Goal: Navigation & Orientation: Locate item on page

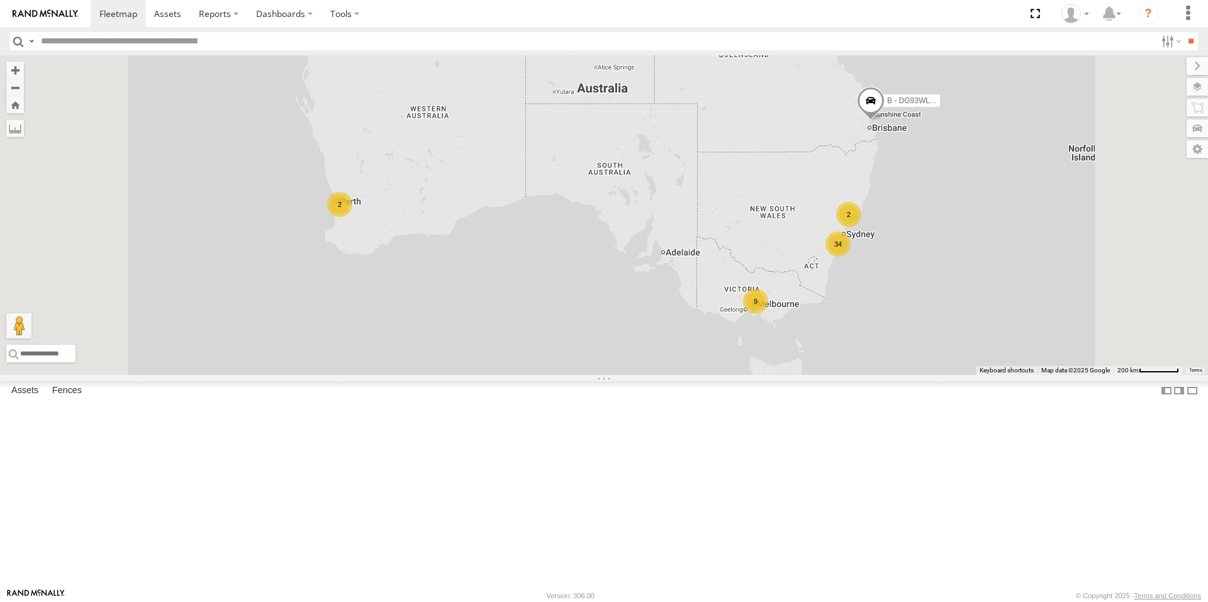
click at [768, 314] on div "9" at bounding box center [755, 301] width 25 height 25
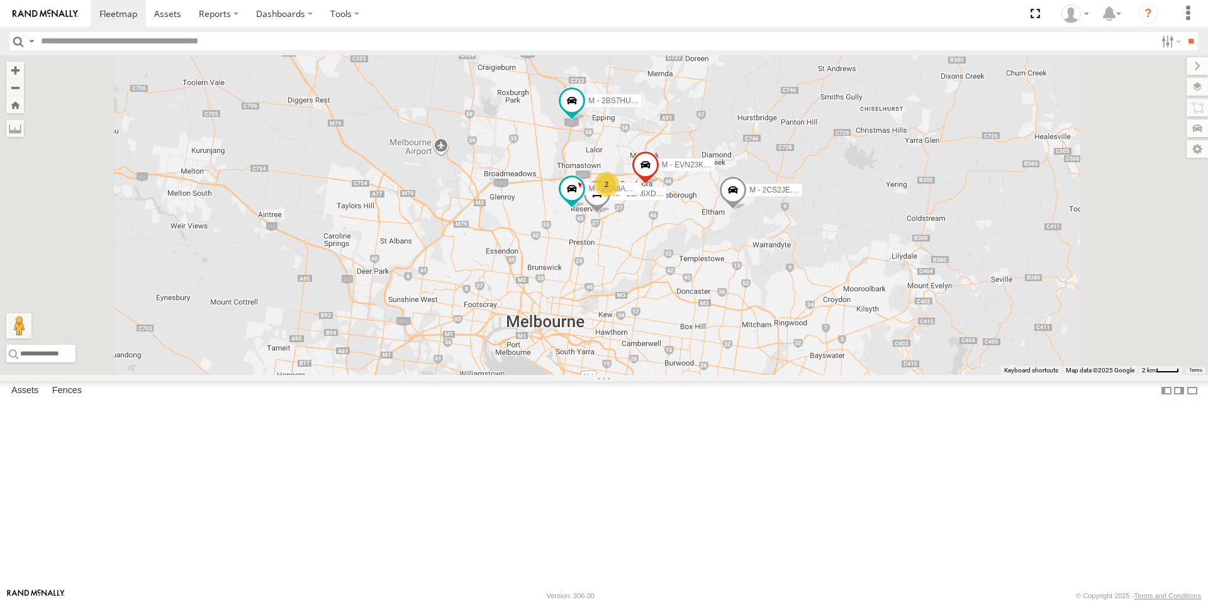
drag, startPoint x: 645, startPoint y: 164, endPoint x: 607, endPoint y: 242, distance: 86.7
click at [607, 242] on div "B - DG93WL - [PERSON_NAME] M - EVN23K - [PERSON_NAME] M - 2BS7HU - [PERSON_NAME…" at bounding box center [604, 215] width 1208 height 320
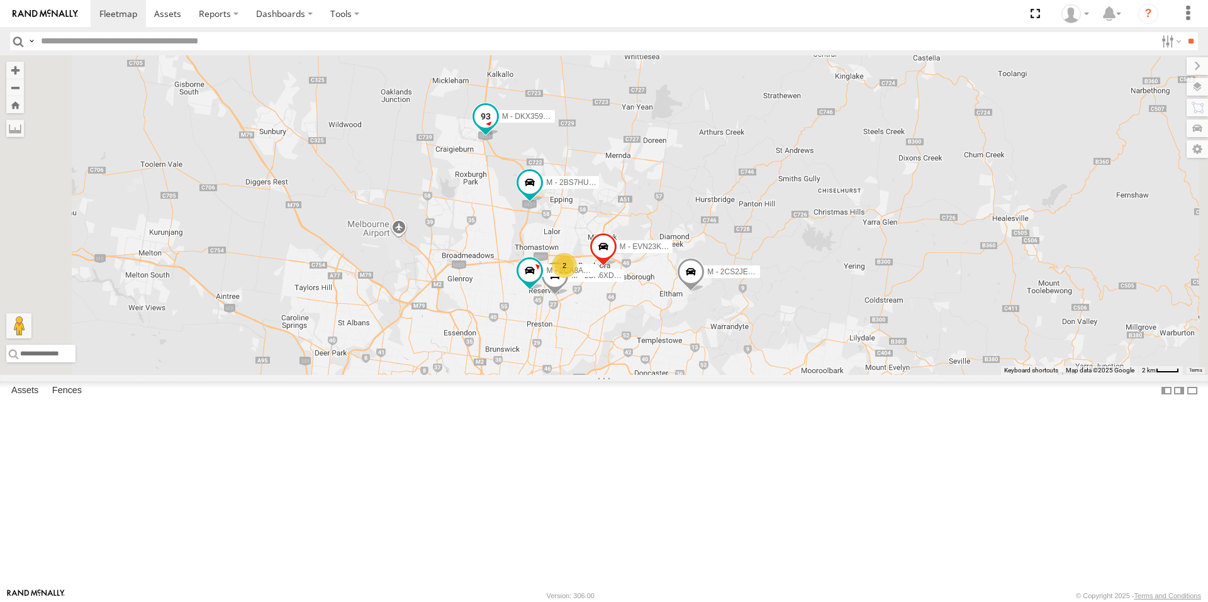
click at [497, 128] on span at bounding box center [485, 116] width 23 height 23
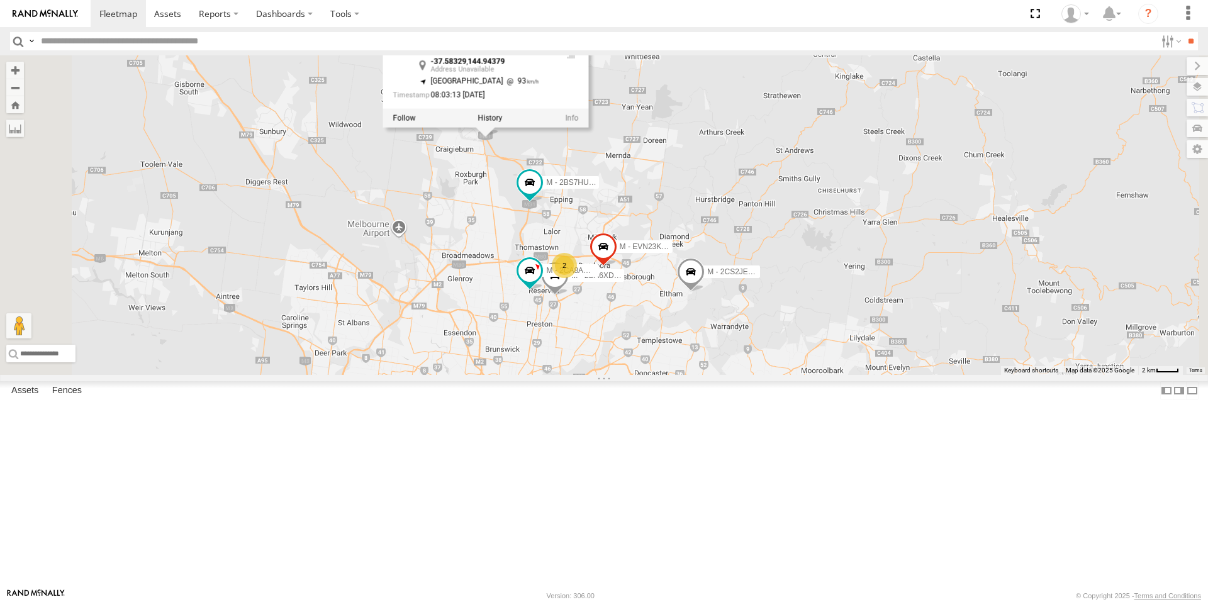
click at [611, 284] on div "B - DG93WL - [PERSON_NAME] M - EVN23K - [PERSON_NAME] M - 2BS7HU - [PERSON_NAME…" at bounding box center [604, 215] width 1208 height 320
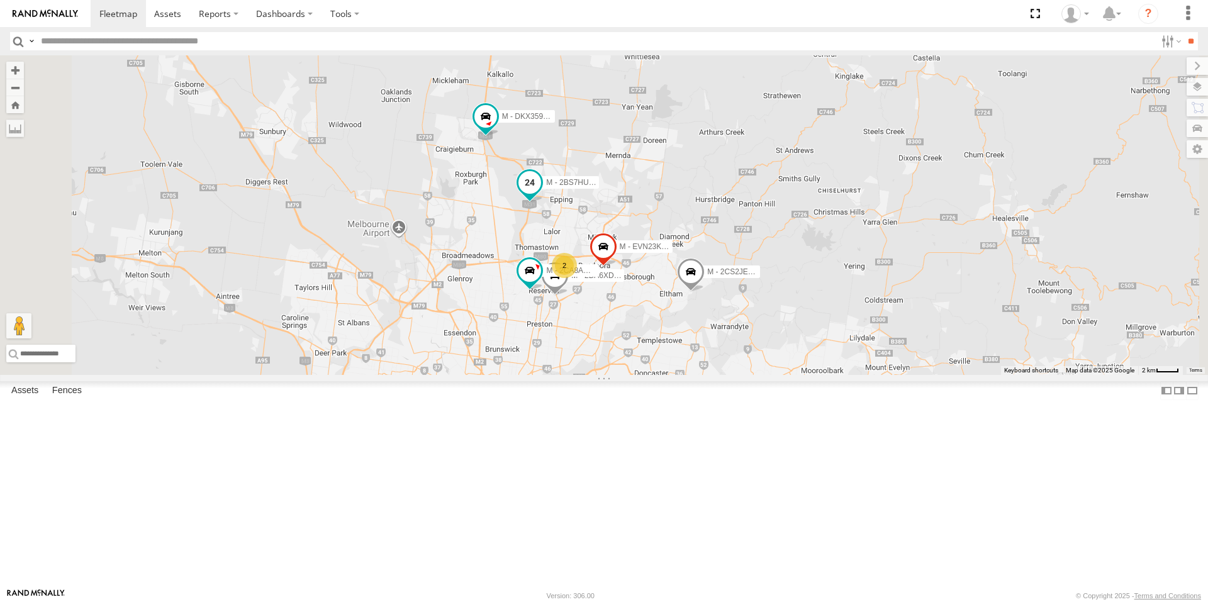
click at [541, 194] on span at bounding box center [529, 183] width 23 height 23
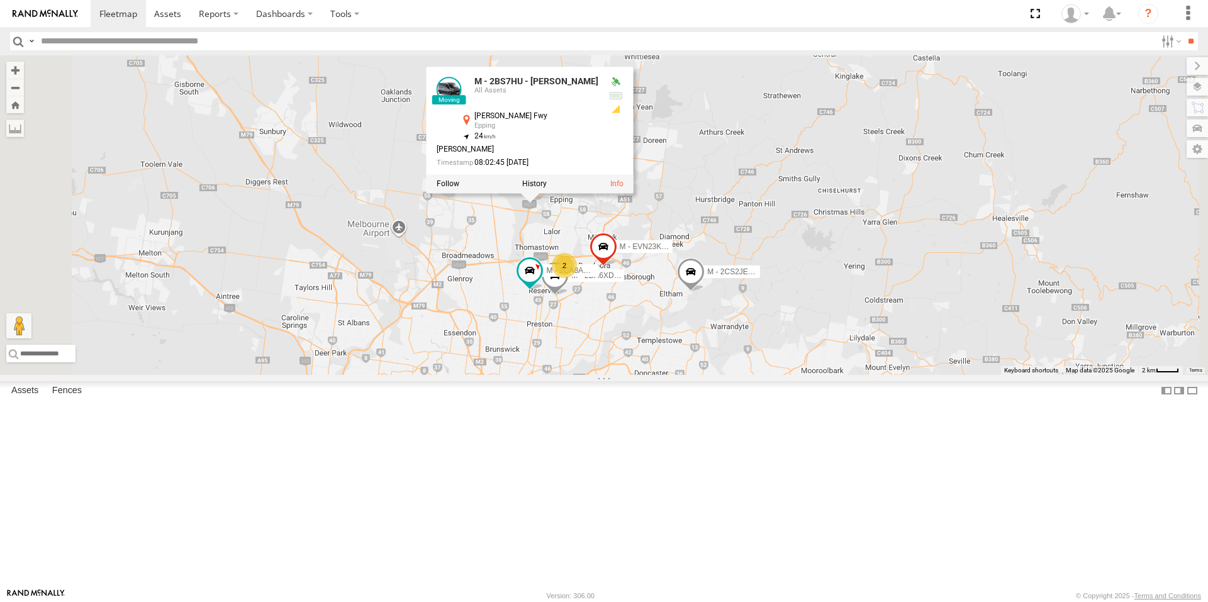
click at [651, 345] on div "B - DG93WL - [PERSON_NAME] M - EVN23K - [PERSON_NAME] M - 2BS7HU - [PERSON_NAME…" at bounding box center [604, 215] width 1208 height 320
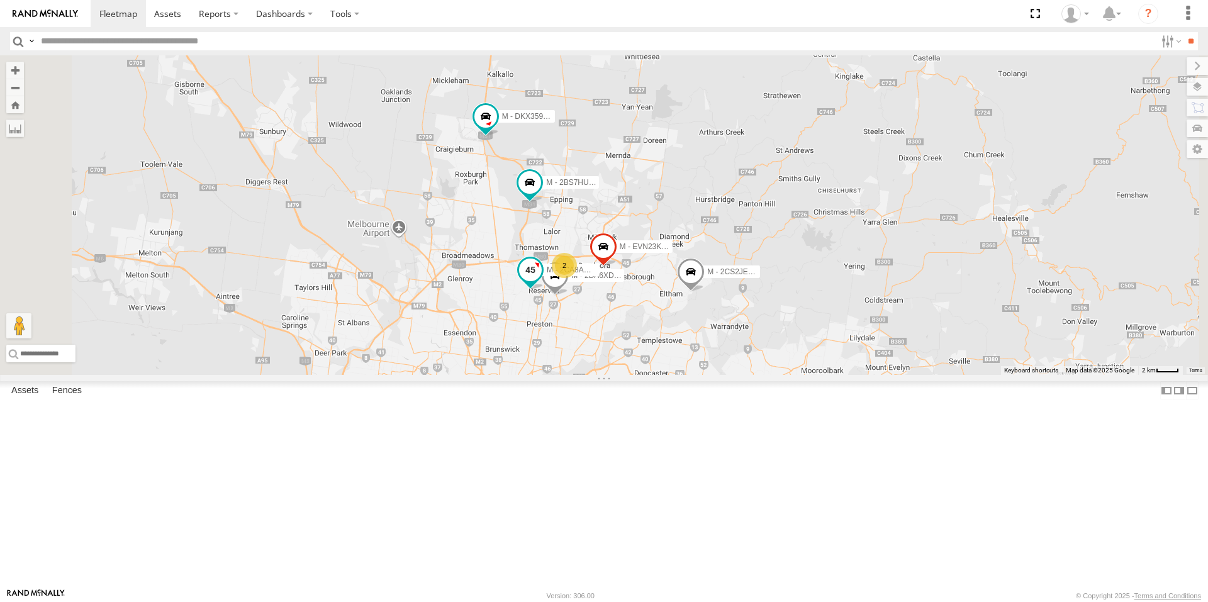
click at [542, 282] on span at bounding box center [530, 270] width 23 height 23
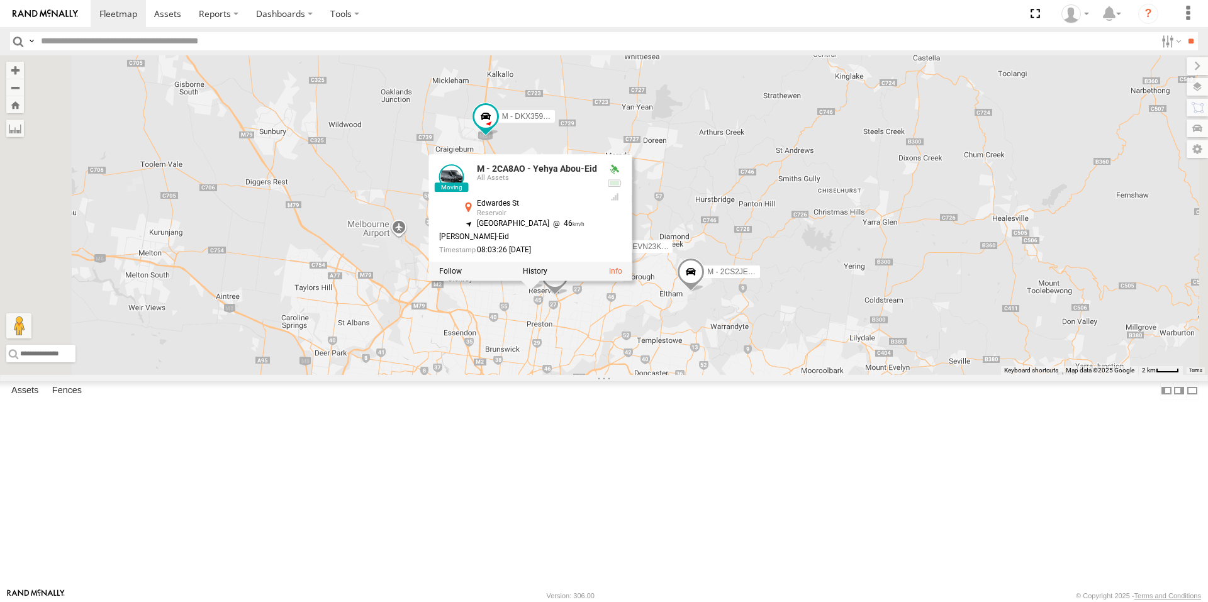
click at [753, 375] on div "B - DG93WL - [PERSON_NAME] M - EVN23K - [PERSON_NAME] M - 2BS7HU - [PERSON_NAME…" at bounding box center [604, 215] width 1208 height 320
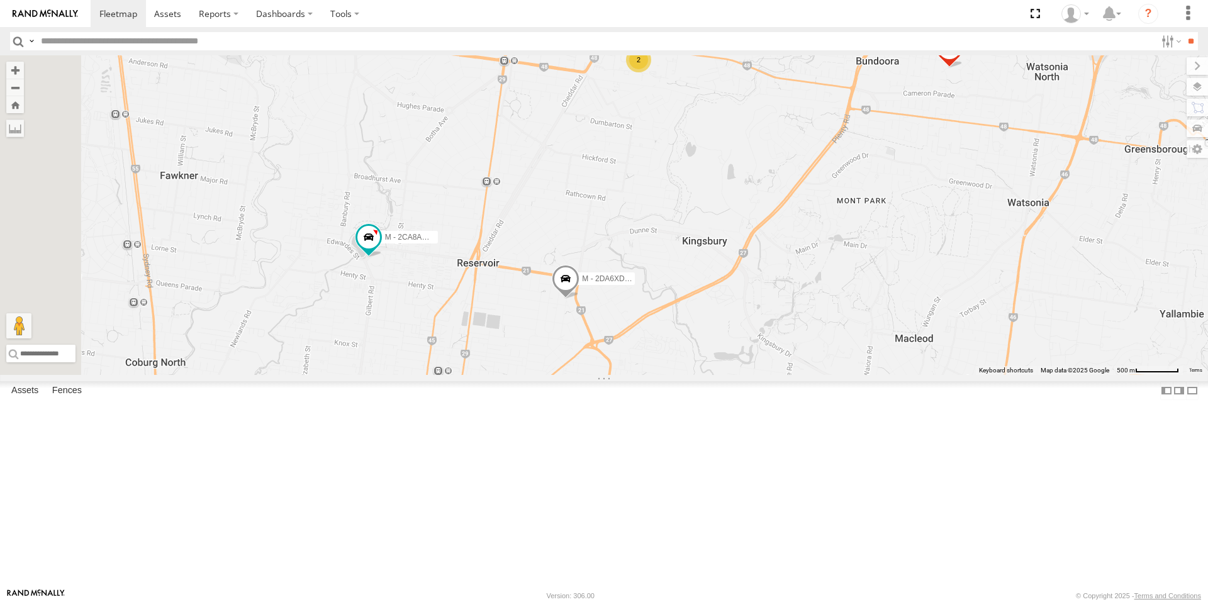
click at [579, 299] on span at bounding box center [566, 282] width 28 height 34
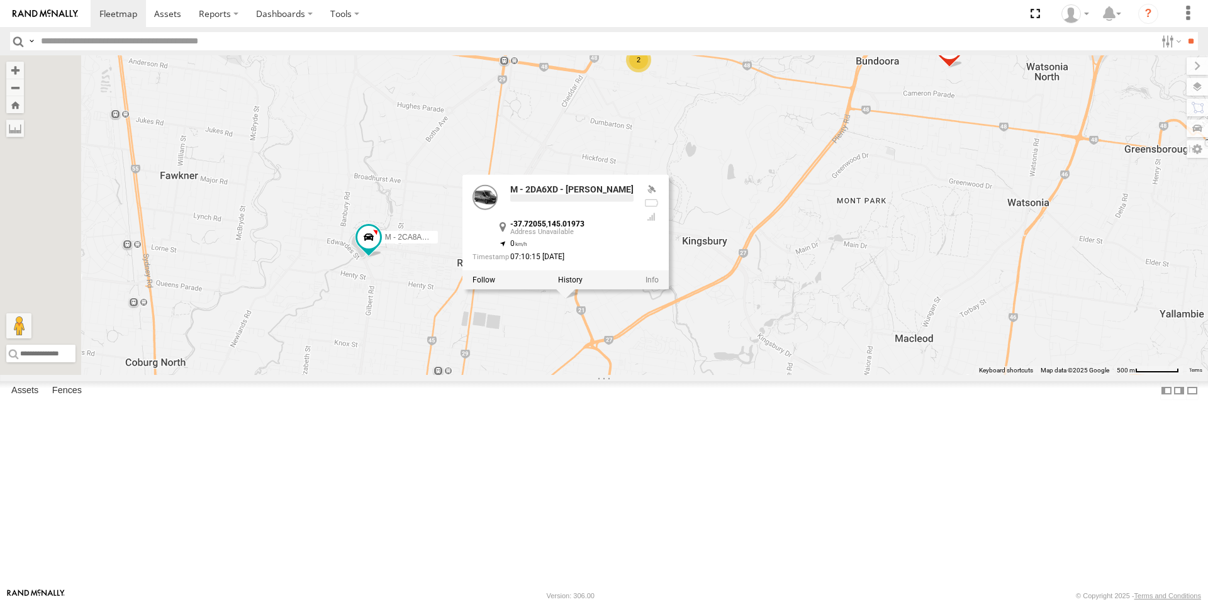
click at [691, 375] on div "B - DG93WL - [PERSON_NAME] M - EVN23K - [PERSON_NAME] M - 2BS7HU - [PERSON_NAME…" at bounding box center [604, 215] width 1208 height 320
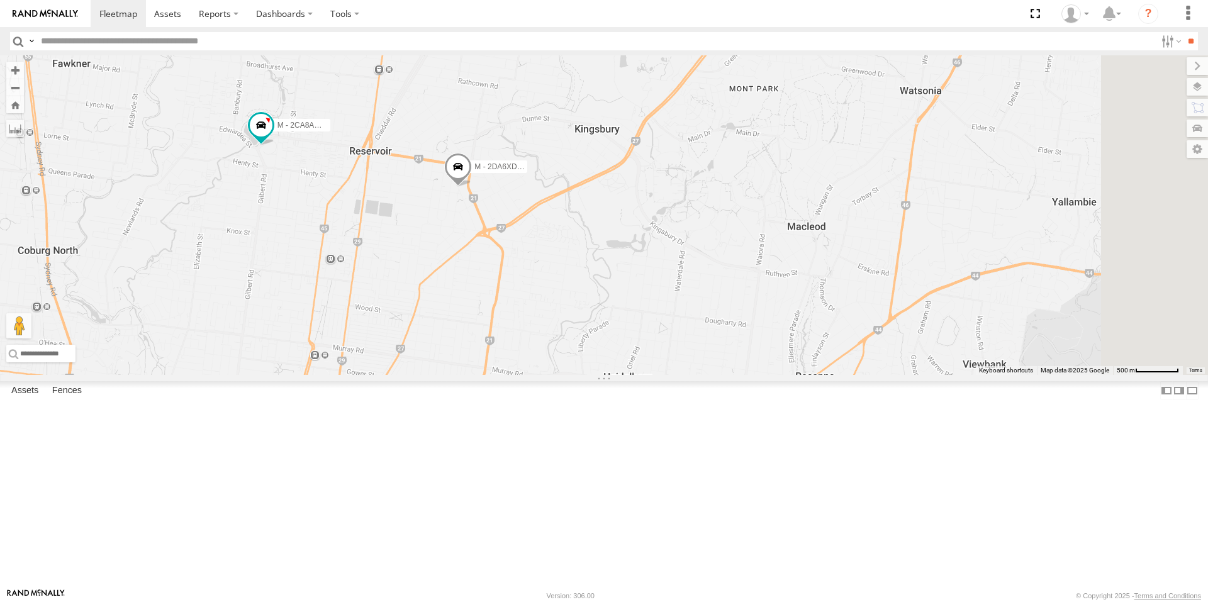
drag, startPoint x: 603, startPoint y: 371, endPoint x: 512, endPoint y: 276, distance: 132.2
click at [512, 277] on div "B - DG93WL - [PERSON_NAME] M - EVN23K - [PERSON_NAME] M - 2BS7HU - [PERSON_NAME…" at bounding box center [604, 215] width 1208 height 320
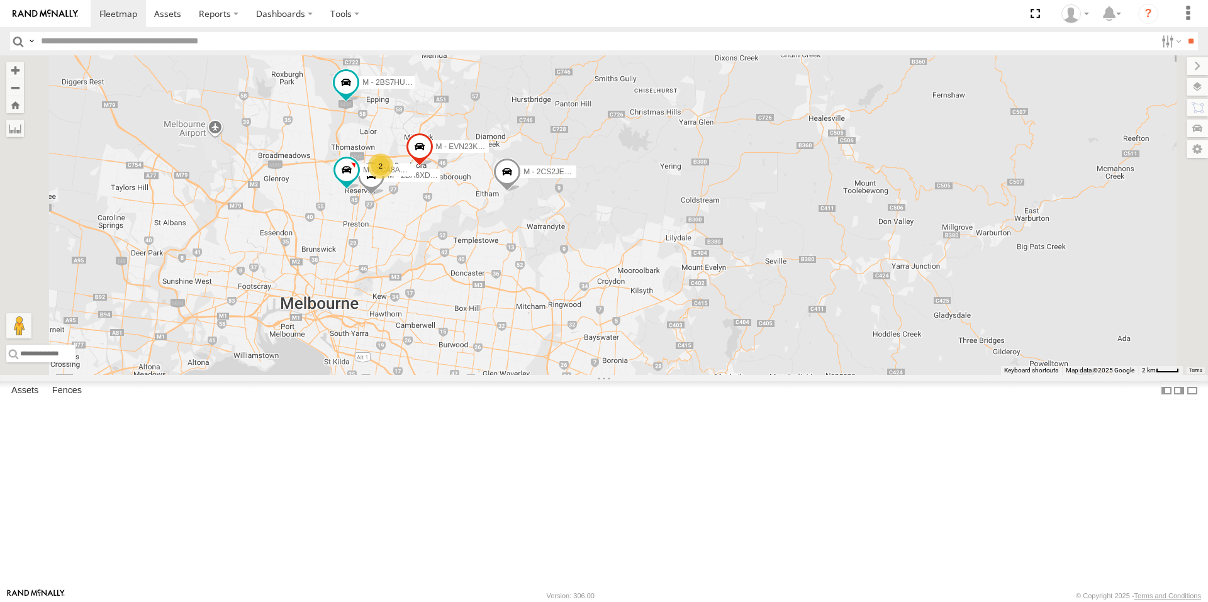
drag, startPoint x: 692, startPoint y: 366, endPoint x: 678, endPoint y: 352, distance: 19.6
click at [699, 369] on div "B - DG93WL - [PERSON_NAME] M - EVN23K - [PERSON_NAME] M - 2BS7HU - [PERSON_NAME…" at bounding box center [604, 215] width 1208 height 320
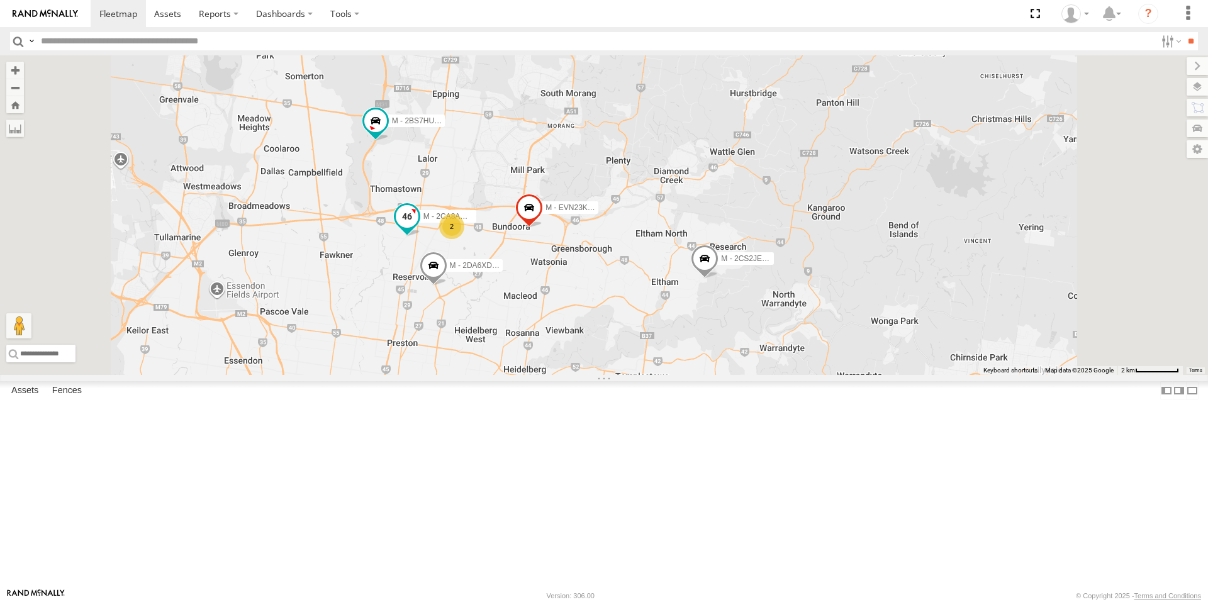
click at [418, 228] on span at bounding box center [407, 216] width 23 height 23
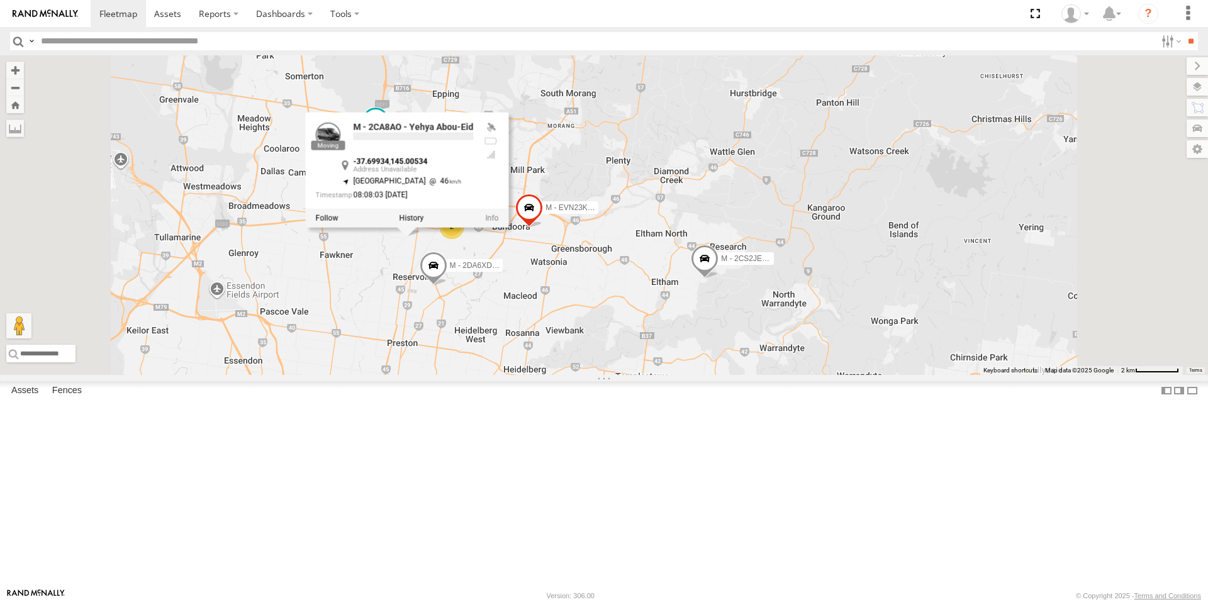
click at [540, 369] on div "B - DG93WL - [PERSON_NAME] M - EVN23K - [PERSON_NAME] M - 2BS7HU - [PERSON_NAME…" at bounding box center [604, 215] width 1208 height 320
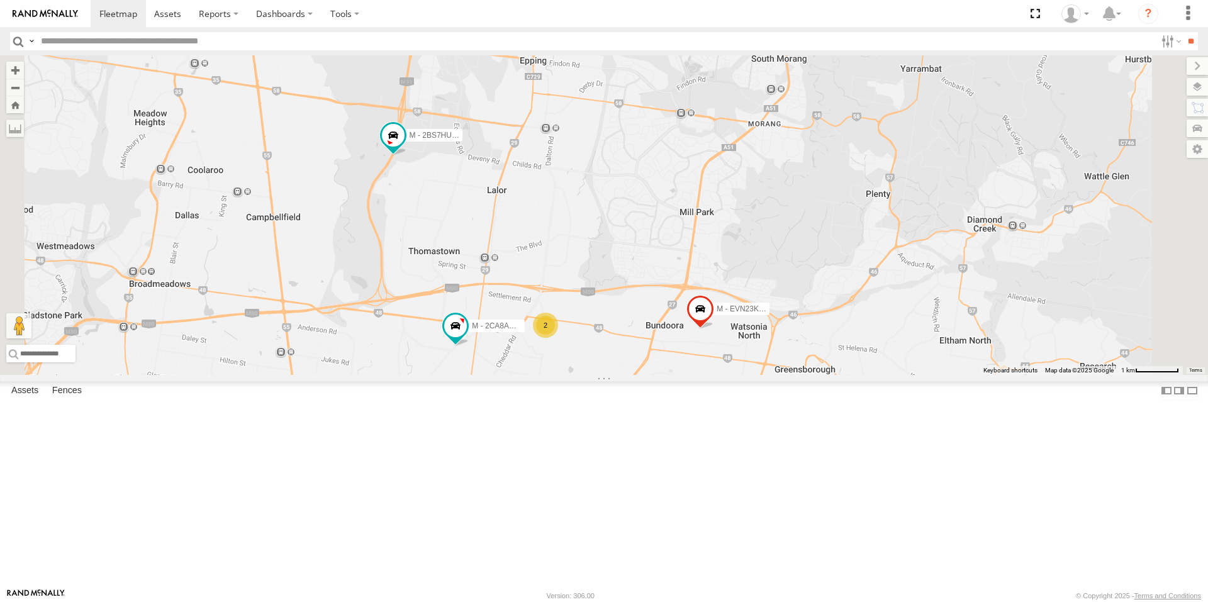
drag, startPoint x: 525, startPoint y: 211, endPoint x: 537, endPoint y: 315, distance: 105.1
click at [537, 315] on div "B - DG93WL - [PERSON_NAME] M - EVN23K - [PERSON_NAME] M - 2BS7HU - [PERSON_NAME…" at bounding box center [604, 215] width 1208 height 320
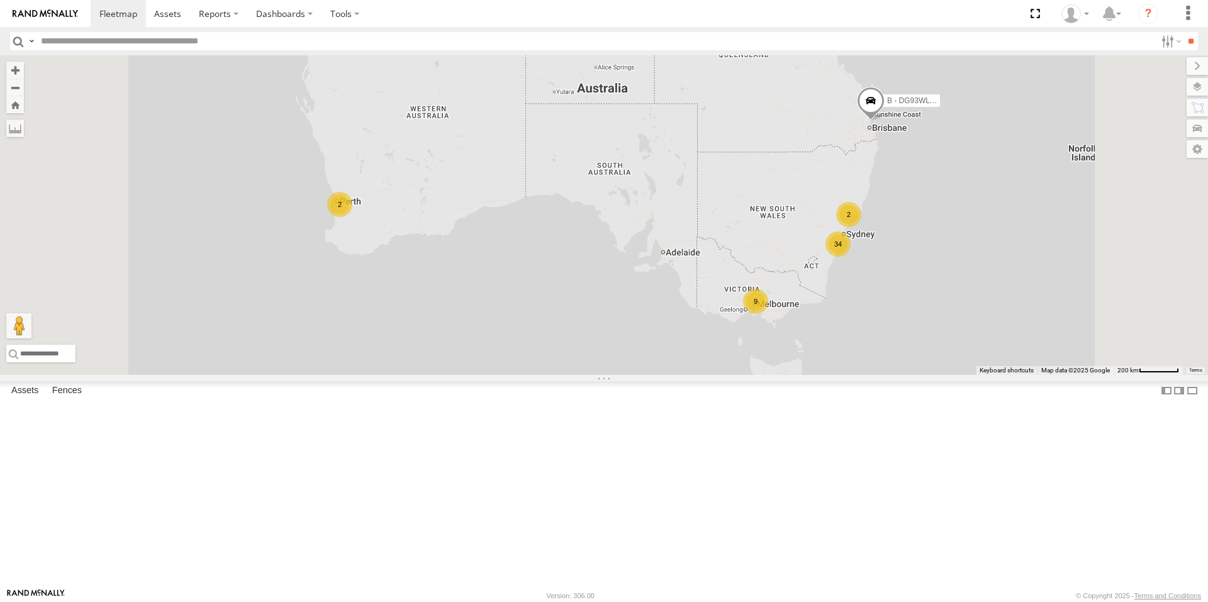
click at [768, 314] on div "9" at bounding box center [755, 301] width 25 height 25
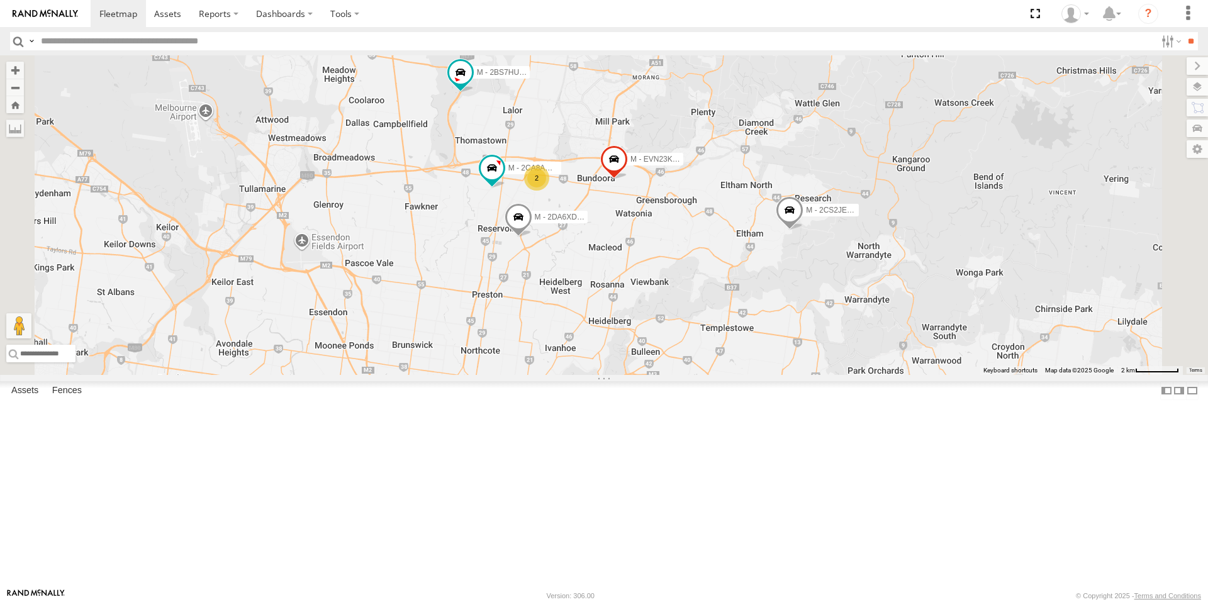
drag, startPoint x: 635, startPoint y: 111, endPoint x: 632, endPoint y: 220, distance: 108.9
click at [633, 220] on div "B - DG93WL - [PERSON_NAME] M - EVN23K - [PERSON_NAME] M - 2BS7HU - [PERSON_NAME…" at bounding box center [604, 215] width 1208 height 320
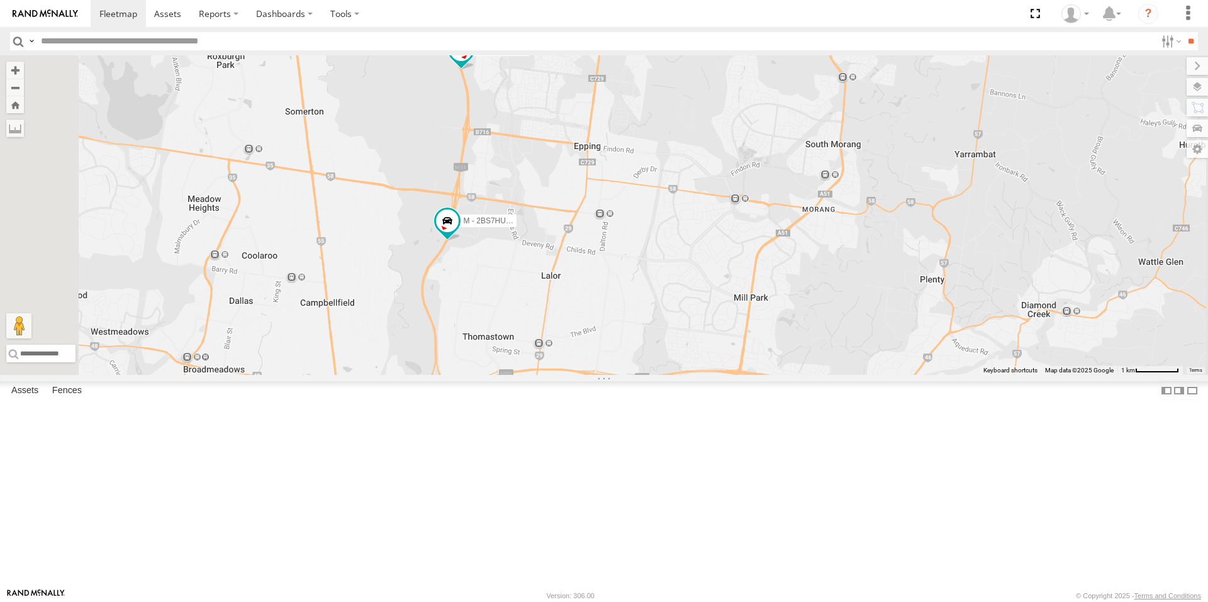
click at [473, 61] on span at bounding box center [461, 49] width 23 height 23
click at [573, 249] on div "B - DG93WL - [PERSON_NAME] M - EVN23K - [PERSON_NAME] M - 2BS7HU - [PERSON_NAME…" at bounding box center [604, 215] width 1208 height 320
click at [452, 242] on span at bounding box center [441, 231] width 23 height 23
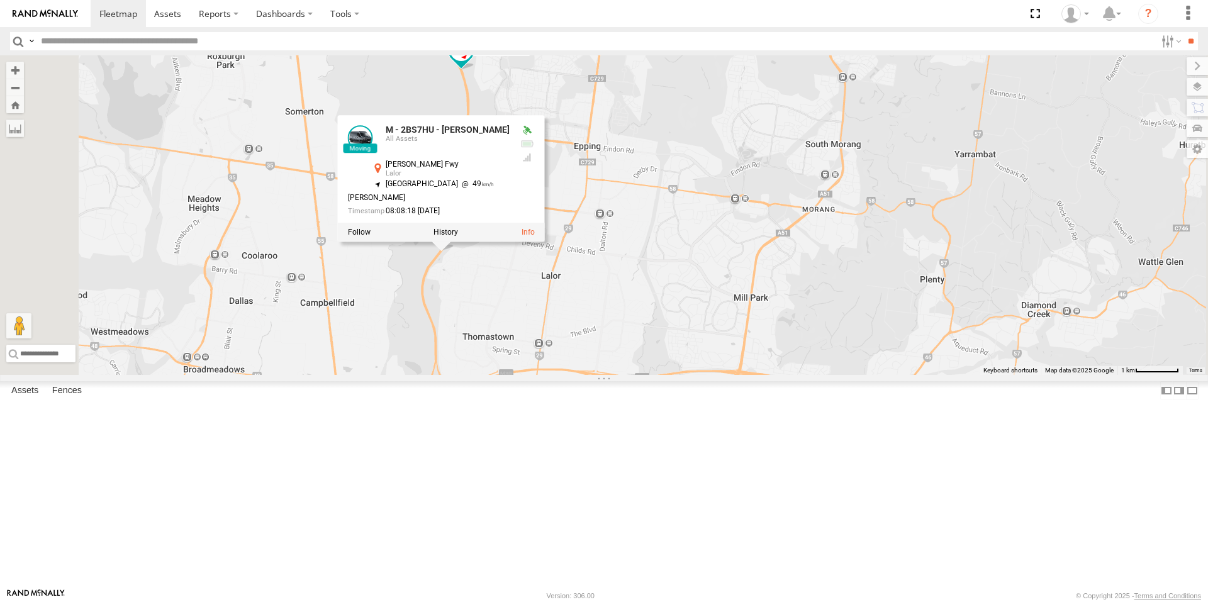
click at [630, 375] on div "B - DG93WL - [PERSON_NAME] M - EVN23K - [PERSON_NAME] M - 2BS7HU - [PERSON_NAME…" at bounding box center [604, 215] width 1208 height 320
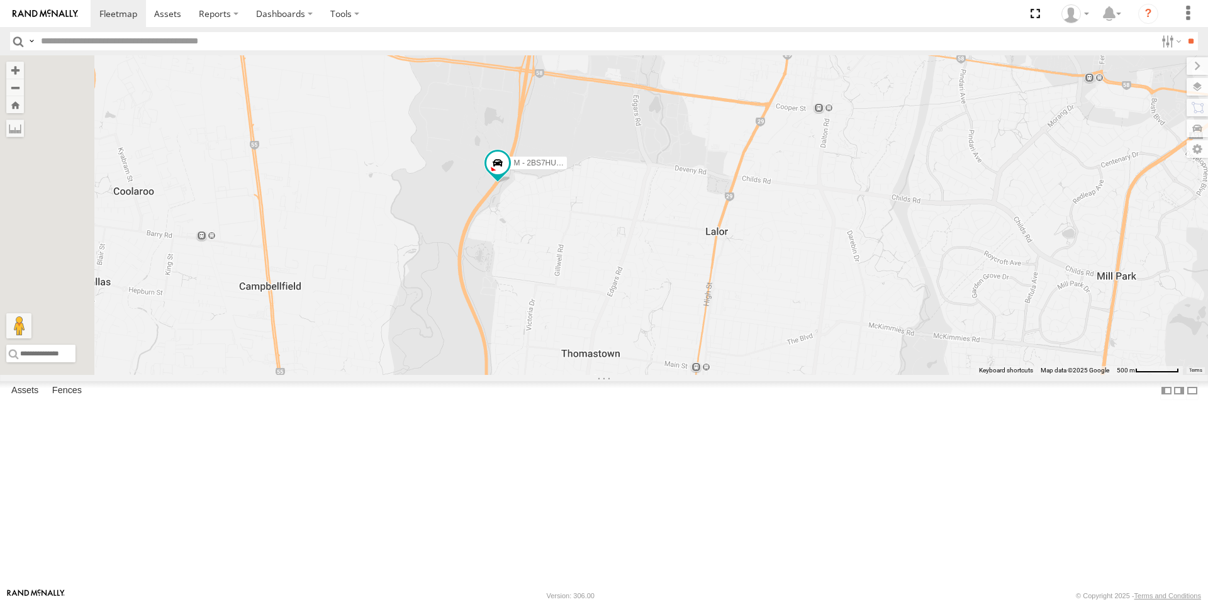
drag, startPoint x: 730, startPoint y: 372, endPoint x: 738, endPoint y: 325, distance: 47.9
click at [746, 325] on div "B - DG93WL - [PERSON_NAME] M - EVN23K - [PERSON_NAME] M - 2BS7HU - [PERSON_NAME…" at bounding box center [604, 215] width 1208 height 320
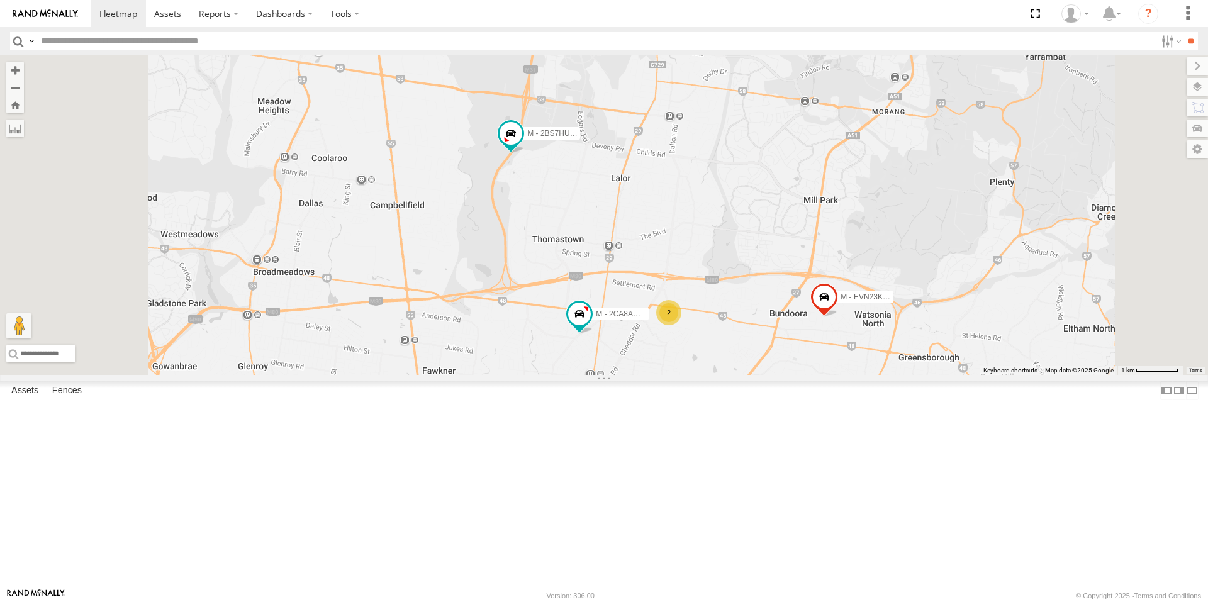
drag, startPoint x: 690, startPoint y: 281, endPoint x: 695, endPoint y: 288, distance: 8.1
click at [695, 288] on div "B - DG93WL - [PERSON_NAME] M - EVN23K - [PERSON_NAME] M - 2BS7HU - [PERSON_NAME…" at bounding box center [604, 215] width 1208 height 320
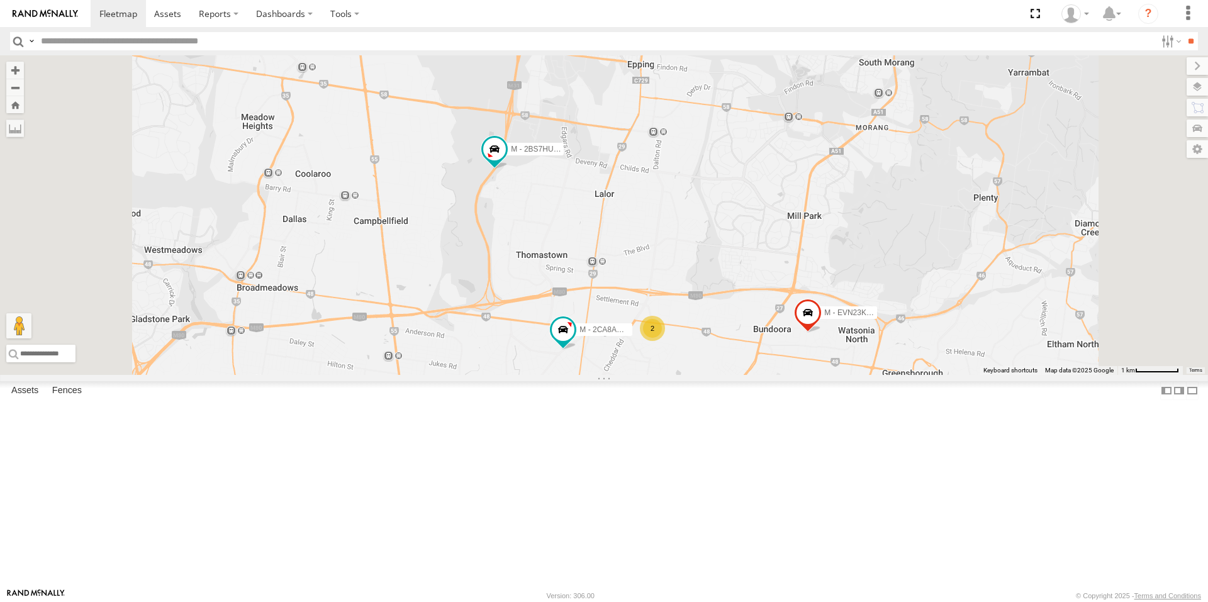
drag, startPoint x: 668, startPoint y: 350, endPoint x: 695, endPoint y: 284, distance: 70.8
click at [695, 284] on div "B - DG93WL - [PERSON_NAME] M - EVN23K - [PERSON_NAME] M - 2BS7HU - [PERSON_NAME…" at bounding box center [604, 215] width 1208 height 320
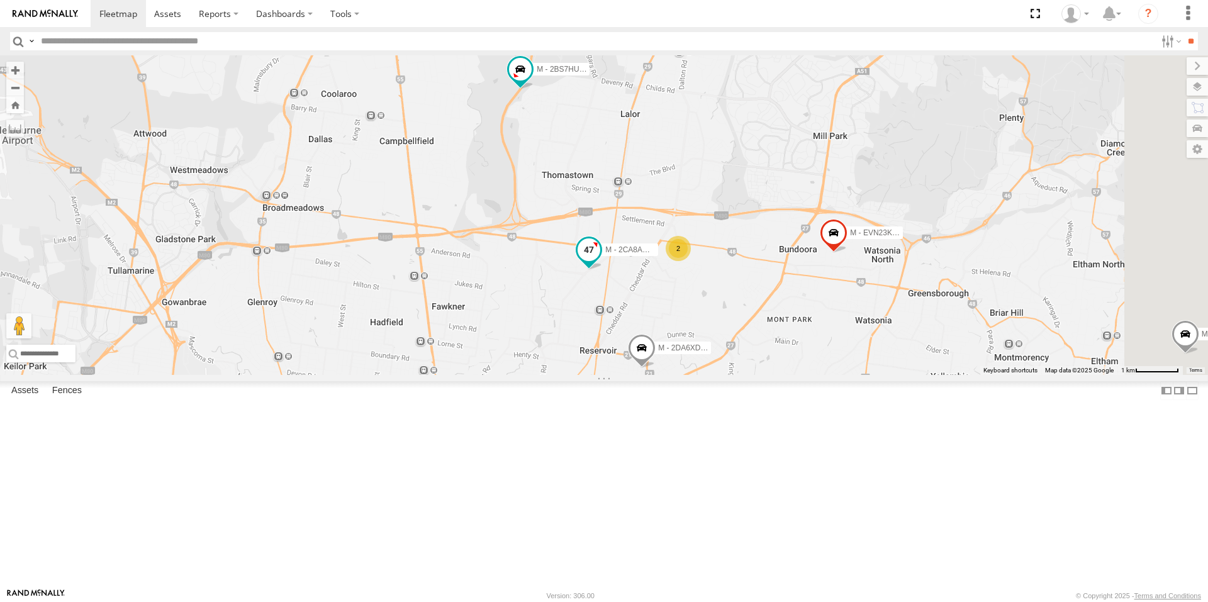
click at [600, 262] on span at bounding box center [589, 250] width 23 height 23
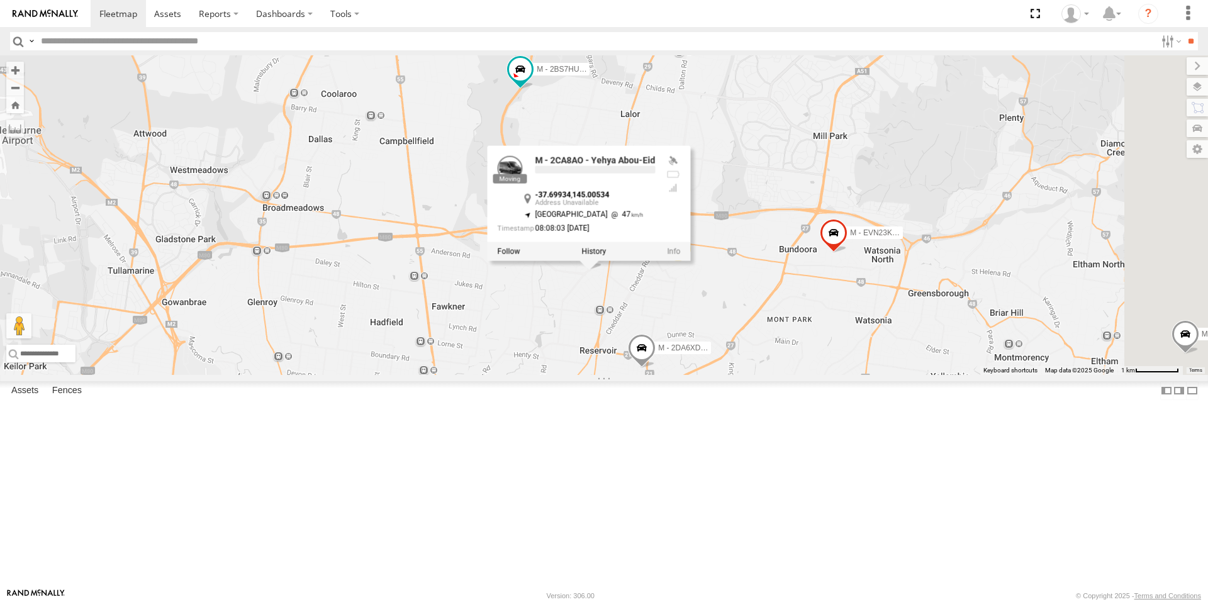
click at [691, 260] on div "M - 2CA8AO - Yehya Abou-Eid -37.69934 , 145.00534 [GEOGRAPHIC_DATA] 47 08:08:03…" at bounding box center [589, 203] width 203 height 115
click at [744, 375] on div "B - DG93WL - [PERSON_NAME] M - EVN23K - [PERSON_NAME] M - 2BS7HU - [PERSON_NAME…" at bounding box center [604, 215] width 1208 height 320
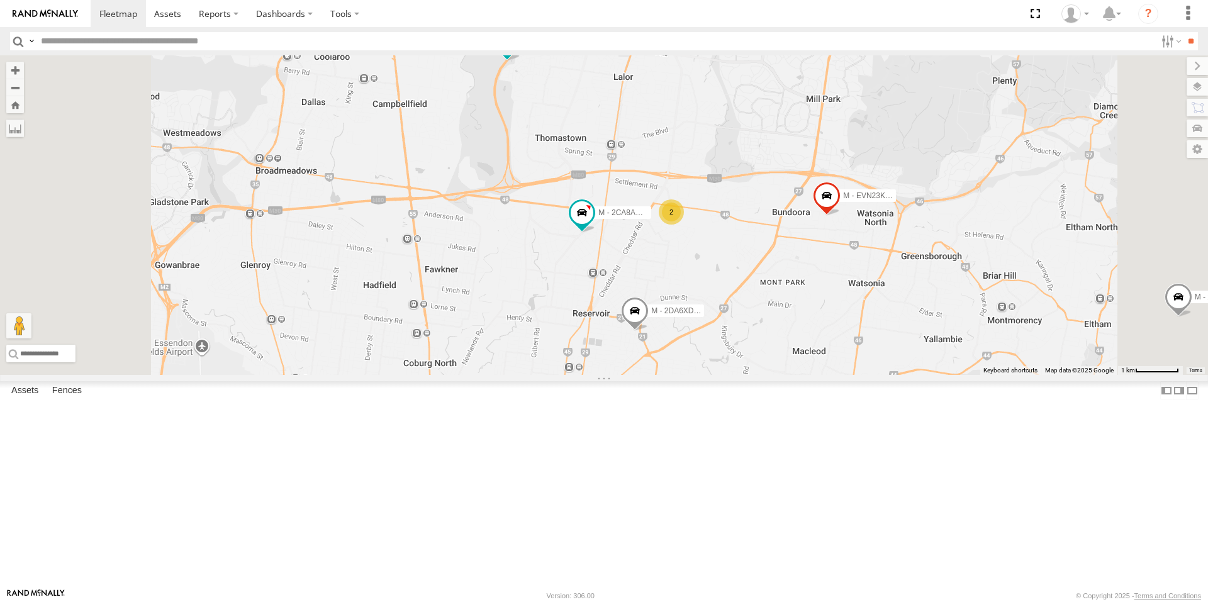
click at [649, 332] on span at bounding box center [635, 315] width 28 height 34
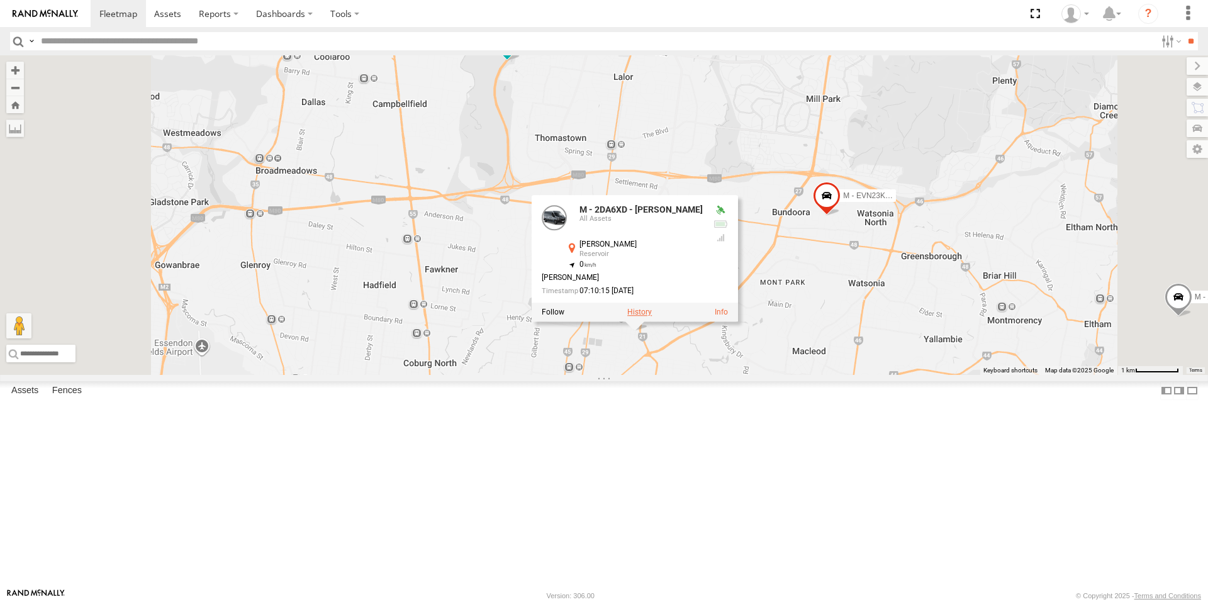
click at [652, 317] on label at bounding box center [639, 312] width 25 height 9
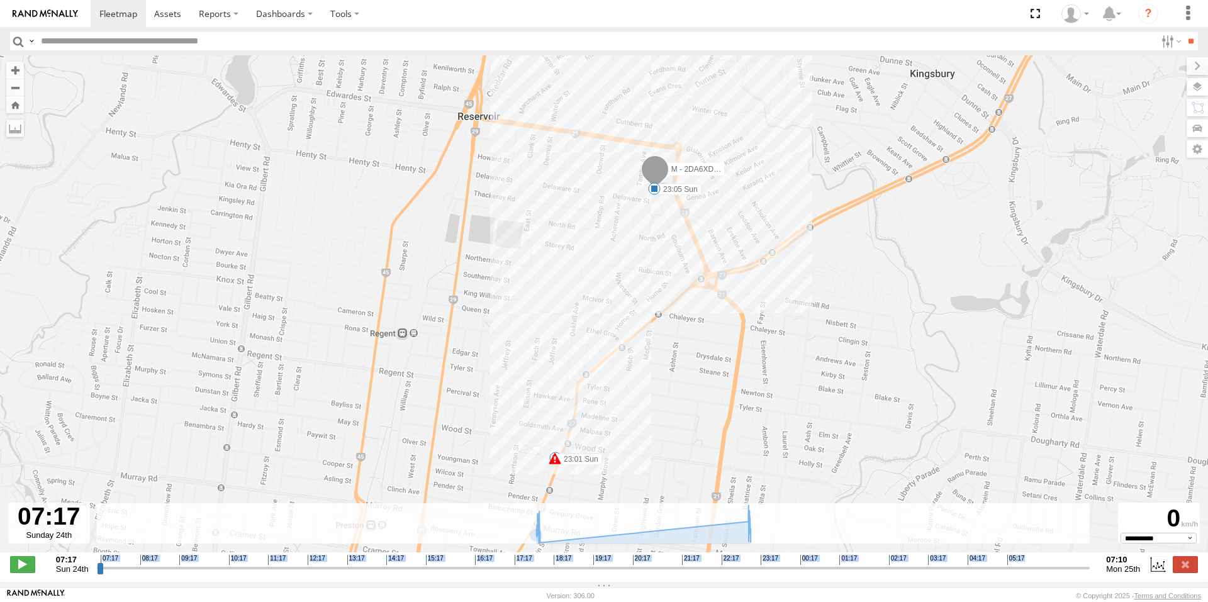
drag, startPoint x: 96, startPoint y: 577, endPoint x: 521, endPoint y: 572, distance: 425.4
click at [521, 572] on div "07:17 Sun 24th Created with Highcharts 6.0.7 [DOMAIN_NAME] 07:17 08:17 09:17 10…" at bounding box center [604, 564] width 1188 height 19
drag, startPoint x: 521, startPoint y: 572, endPoint x: 579, endPoint y: 573, distance: 58.5
click at [577, 572] on input "range" at bounding box center [593, 568] width 993 height 12
click at [581, 544] on icon at bounding box center [643, 524] width 227 height 38
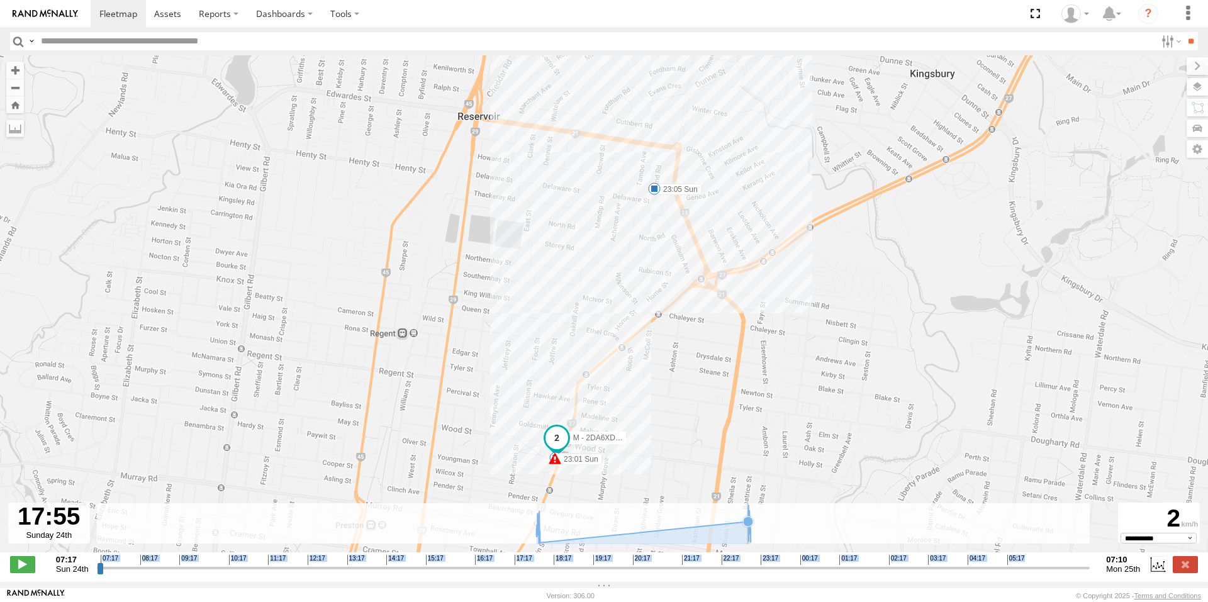
click at [680, 544] on icon at bounding box center [643, 524] width 215 height 39
click at [741, 538] on icon at bounding box center [643, 524] width 215 height 39
click at [114, 565] on span "07:17" at bounding box center [110, 560] width 18 height 10
drag, startPoint x: 575, startPoint y: 577, endPoint x: 752, endPoint y: 580, distance: 176.8
click at [752, 574] on input "range" at bounding box center [593, 568] width 993 height 12
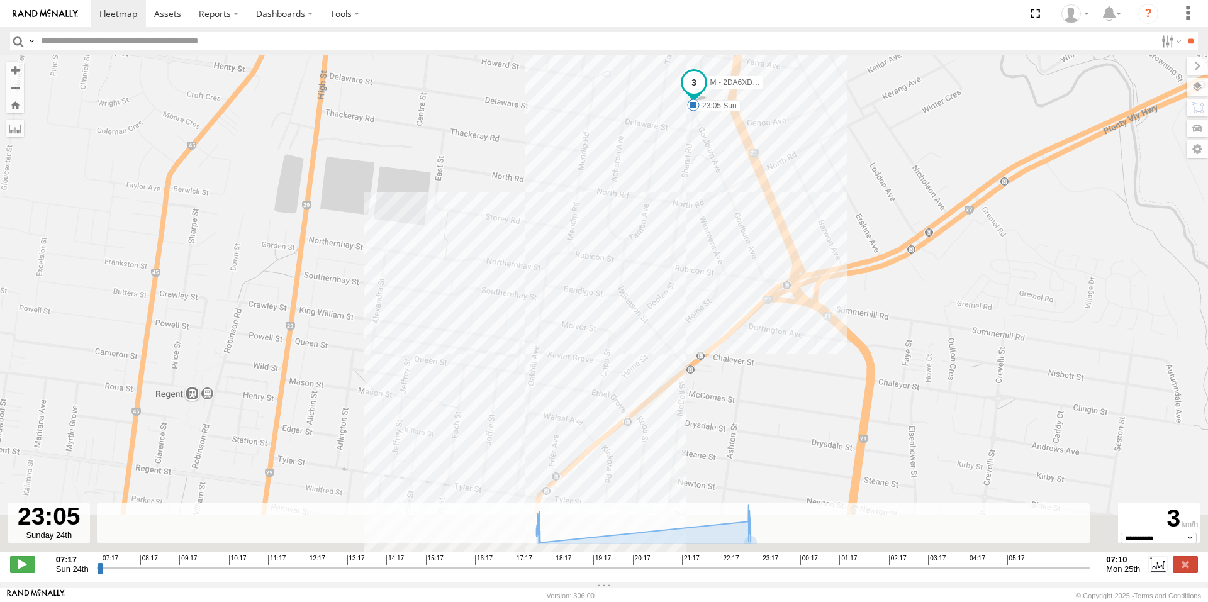
drag, startPoint x: 661, startPoint y: 361, endPoint x: 690, endPoint y: 232, distance: 132.2
click at [693, 222] on div "M - 2DA6XD - [PERSON_NAME] 17:55 Sun 23:01 Sun 23:05 Sun" at bounding box center [604, 310] width 1208 height 510
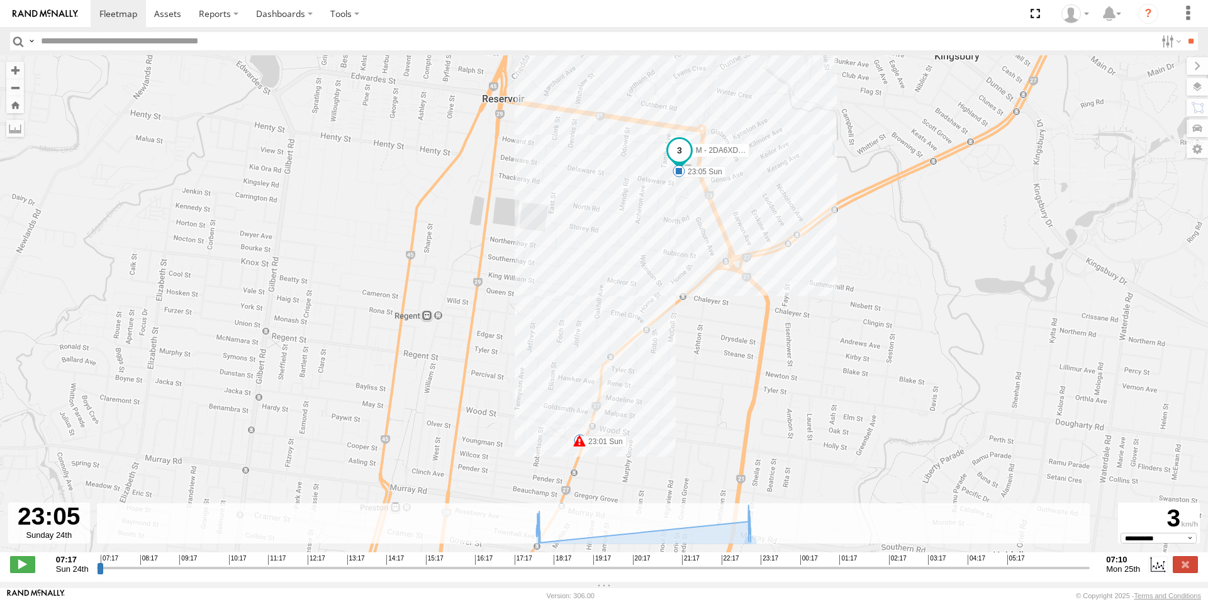
drag, startPoint x: 612, startPoint y: 454, endPoint x: 617, endPoint y: 389, distance: 64.4
click at [617, 390] on div "M - 2DA6XD - [PERSON_NAME] 17:55 Sun 23:01 Sun 23:05 Sun" at bounding box center [604, 310] width 1208 height 510
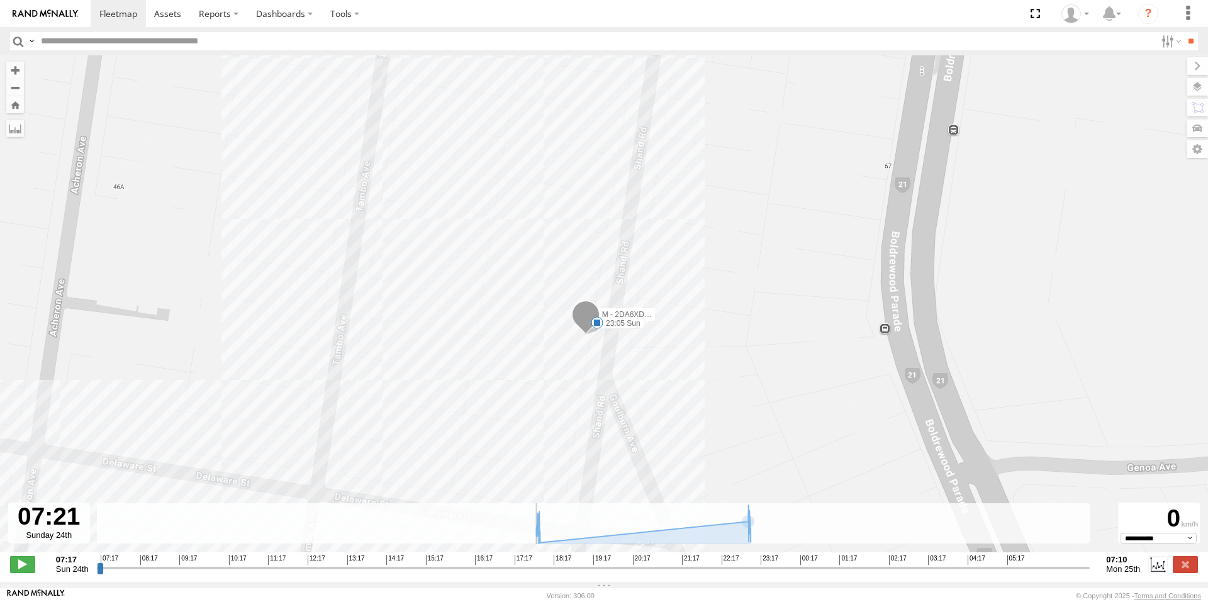
drag, startPoint x: 751, startPoint y: 574, endPoint x: 86, endPoint y: 557, distance: 665.3
type input "**********"
click at [97, 571] on input "range" at bounding box center [593, 568] width 993 height 12
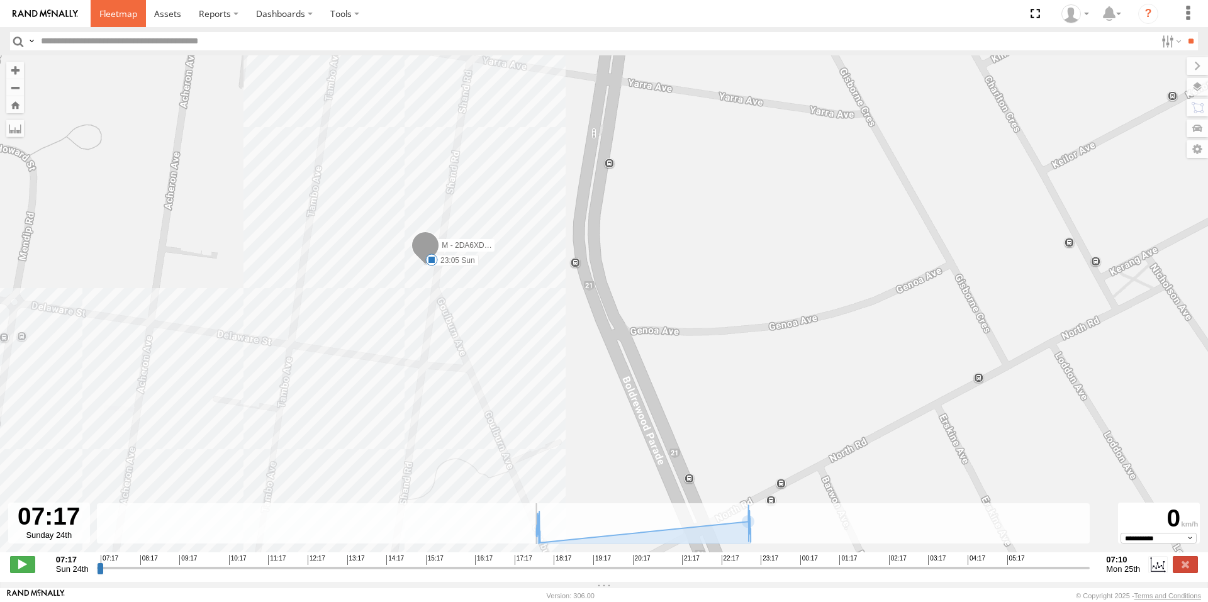
click at [100, 20] on span at bounding box center [118, 14] width 38 height 12
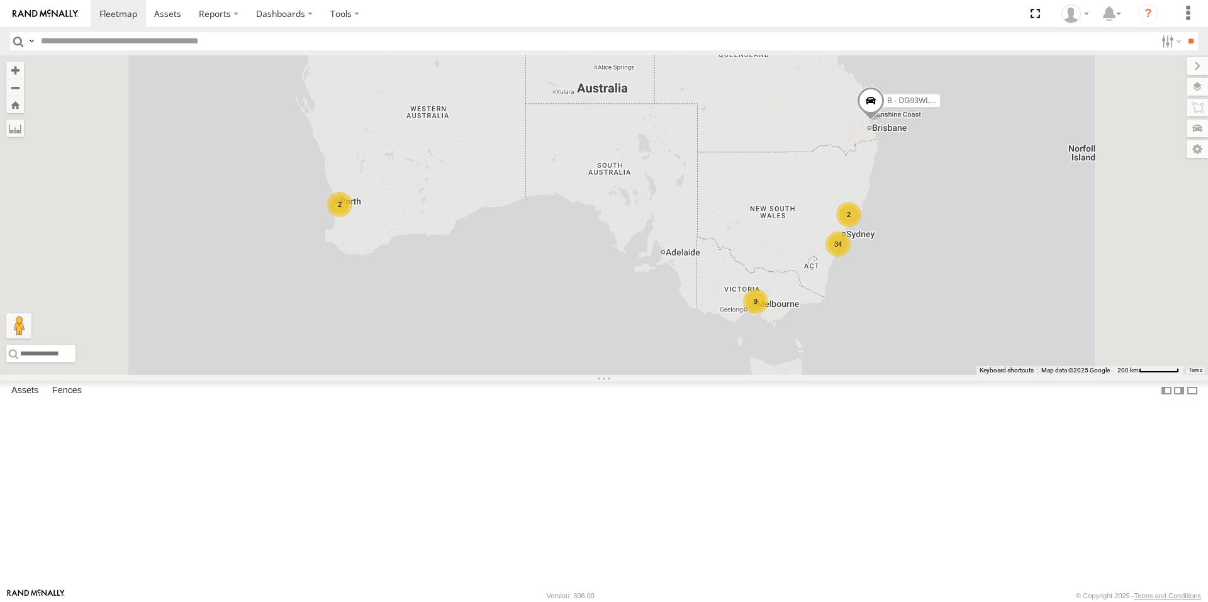
click at [768, 314] on div "9" at bounding box center [755, 301] width 25 height 25
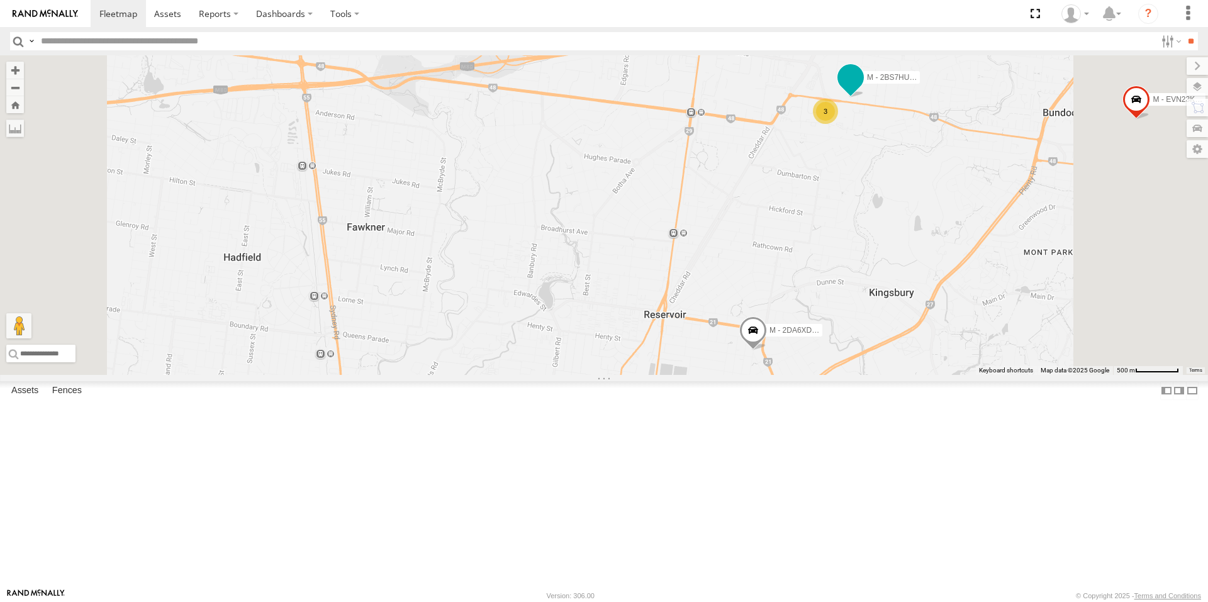
click at [865, 98] on span at bounding box center [851, 81] width 28 height 34
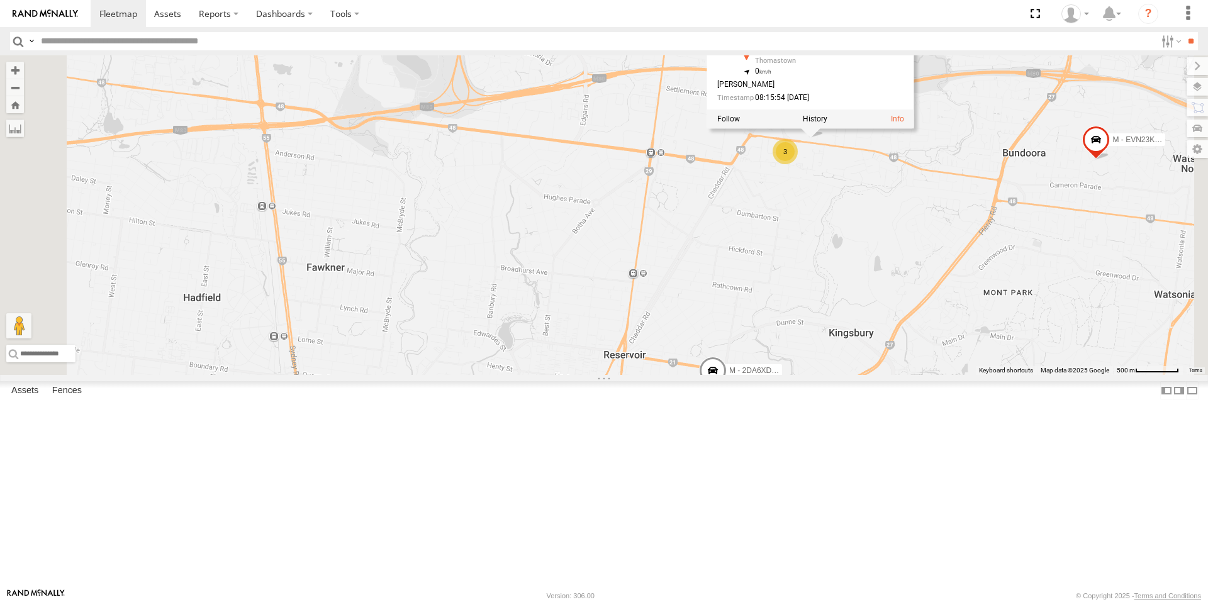
drag, startPoint x: 961, startPoint y: 283, endPoint x: 946, endPoint y: 291, distance: 16.9
click at [955, 285] on div "B - DG93WL - Josh Fahd M - EVN23K - Rowan Austen M - 2CS2JE - Sheryar Haider M …" at bounding box center [604, 215] width 1208 height 320
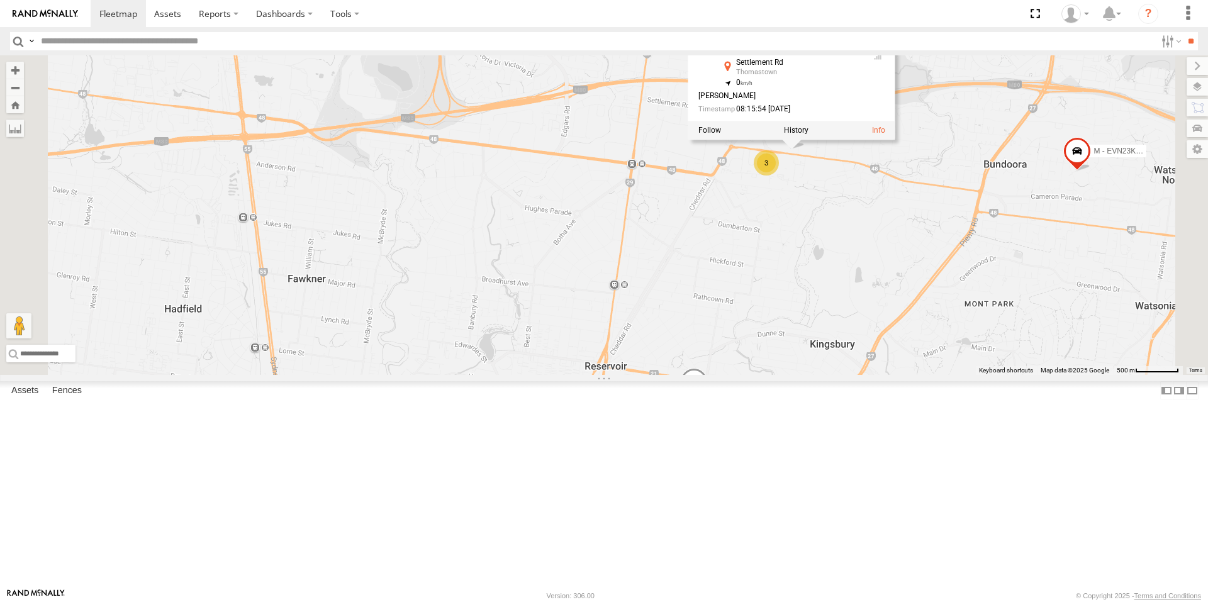
click at [936, 308] on div "B - DG93WL - Josh Fahd M - EVN23K - Rowan Austen M - 2CS2JE - Sheryar Haider M …" at bounding box center [604, 215] width 1208 height 320
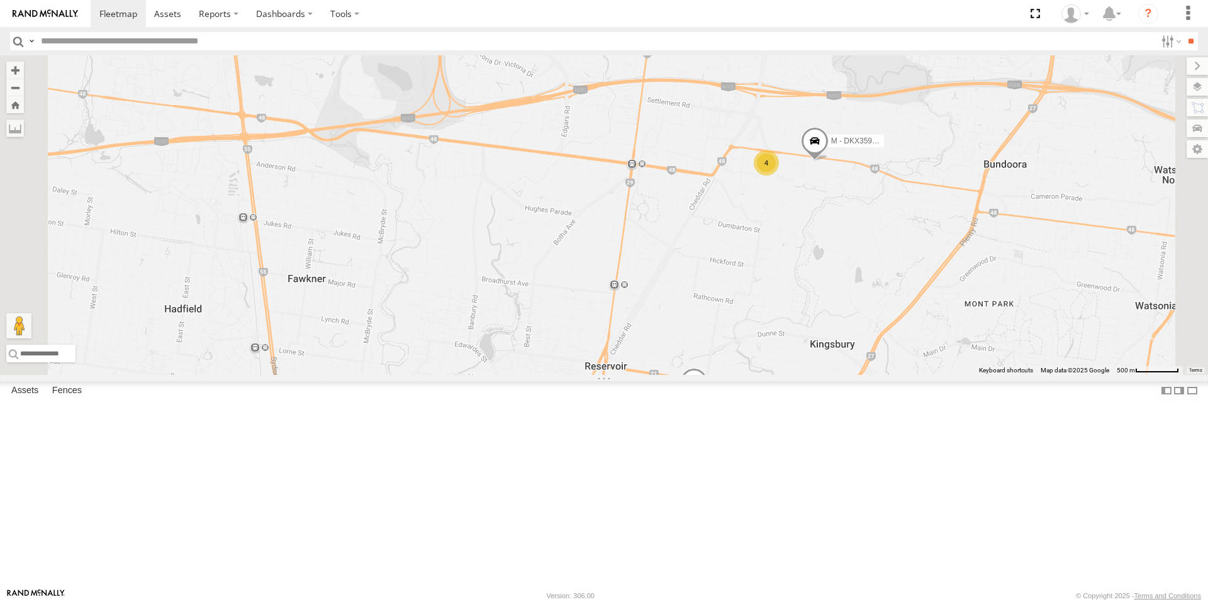
click at [708, 402] on span at bounding box center [694, 385] width 28 height 34
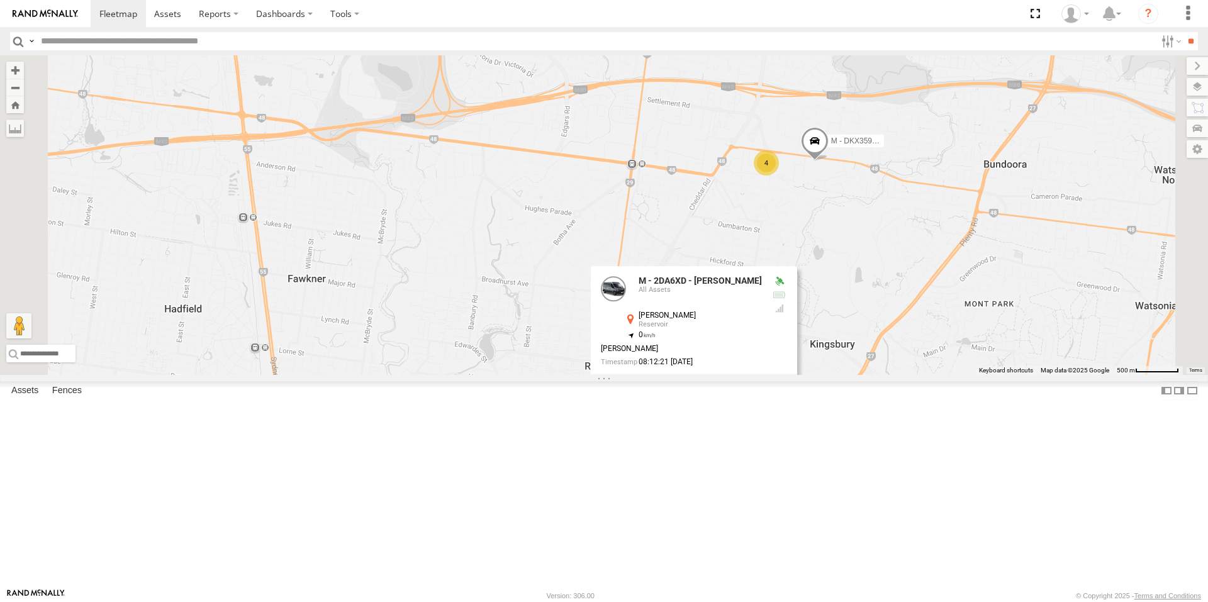
click at [837, 375] on div "M - 2DA6XD - John Zacharias M - DKX359 - Jonathan Tauga 4 M - 2DA6XD - John Zac…" at bounding box center [604, 215] width 1208 height 320
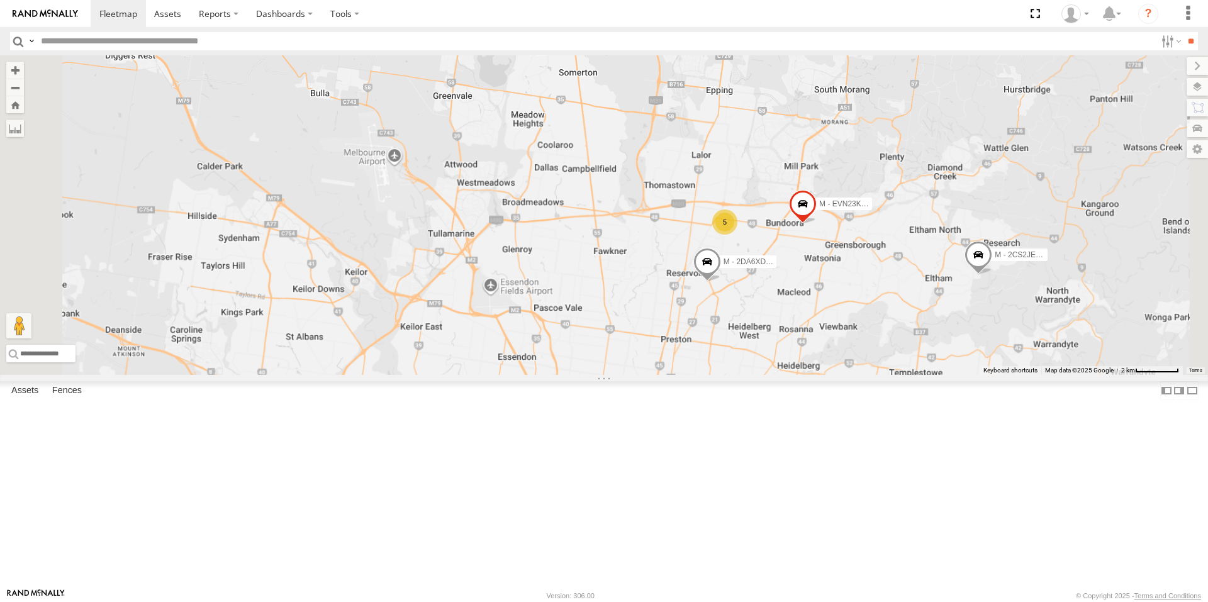
drag, startPoint x: 968, startPoint y: 501, endPoint x: 958, endPoint y: 418, distance: 84.4
click at [958, 375] on div "M - 2DA6XD - John Zacharias M - EVN23K - Rowan Austen 5 M - 2CS2JE - Sheryar Ha…" at bounding box center [604, 215] width 1208 height 320
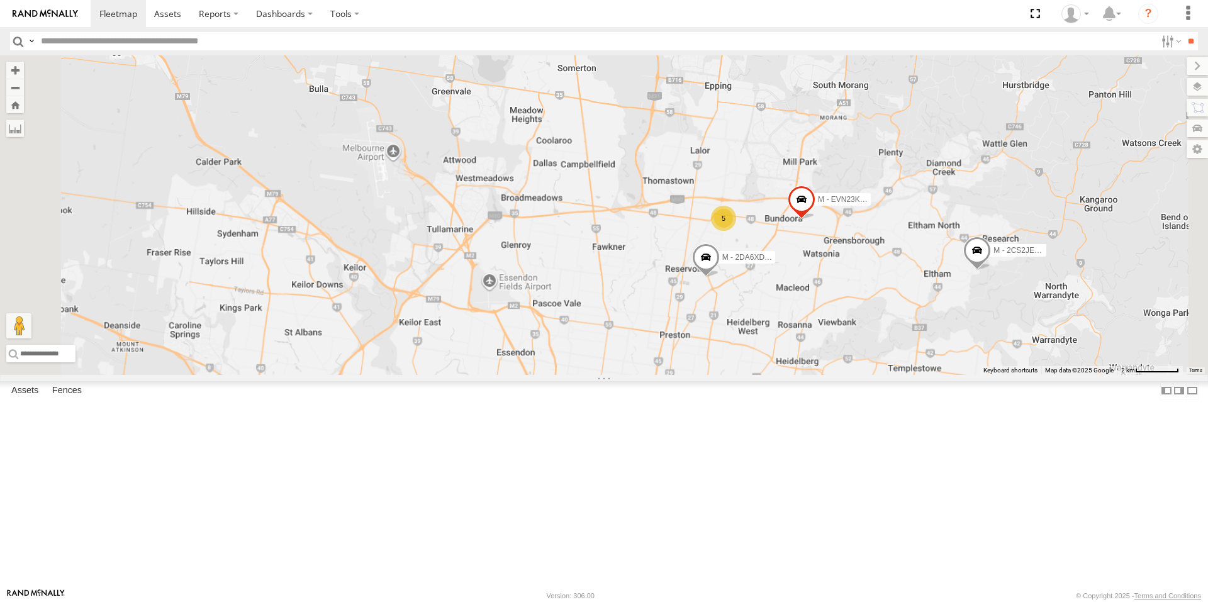
click at [991, 271] on span at bounding box center [977, 254] width 28 height 34
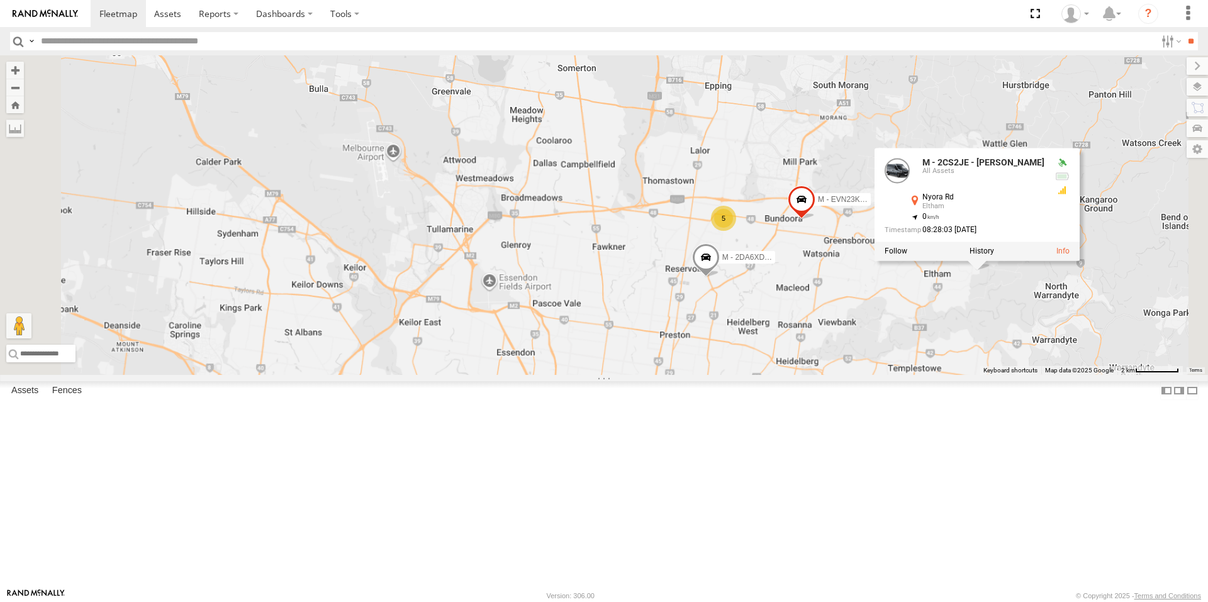
click at [1117, 375] on div "M - 2DA6XD - John Zacharias M - EVN23K - Rowan Austen 5 M - 2CS2JE - Sheryar Ha…" at bounding box center [604, 215] width 1208 height 320
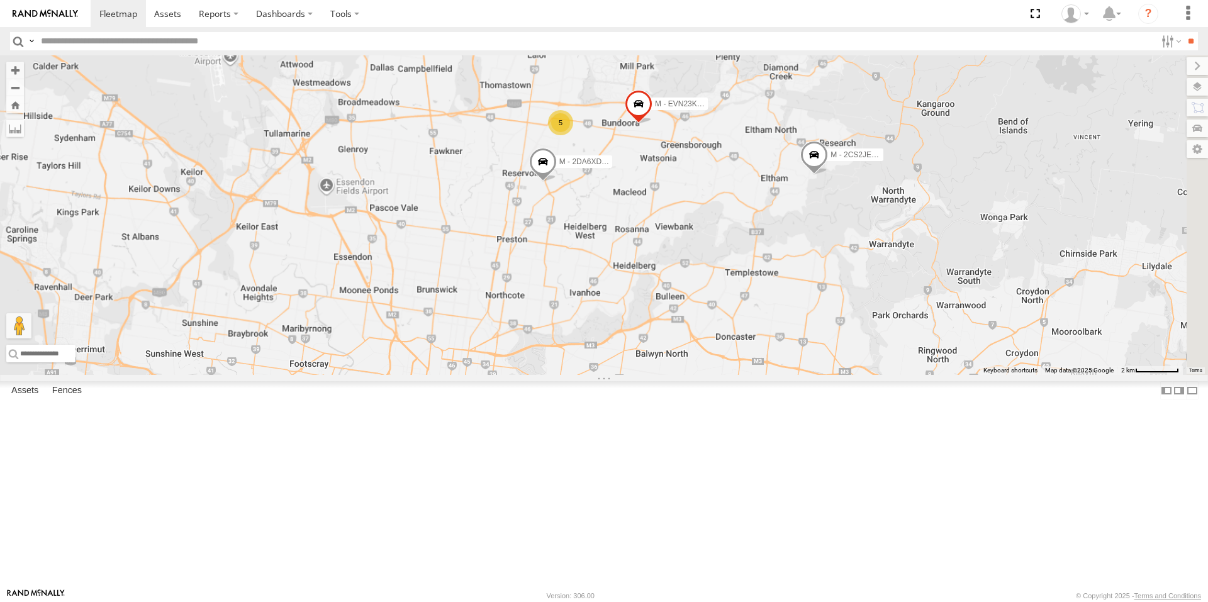
drag, startPoint x: 961, startPoint y: 362, endPoint x: 922, endPoint y: 297, distance: 76.5
click at [922, 297] on div "M - 2DA6XD - John Zacharias M - EVN23K - Rowan Austen 5 M - 2CS2JE - Sheryar Ha…" at bounding box center [604, 215] width 1208 height 320
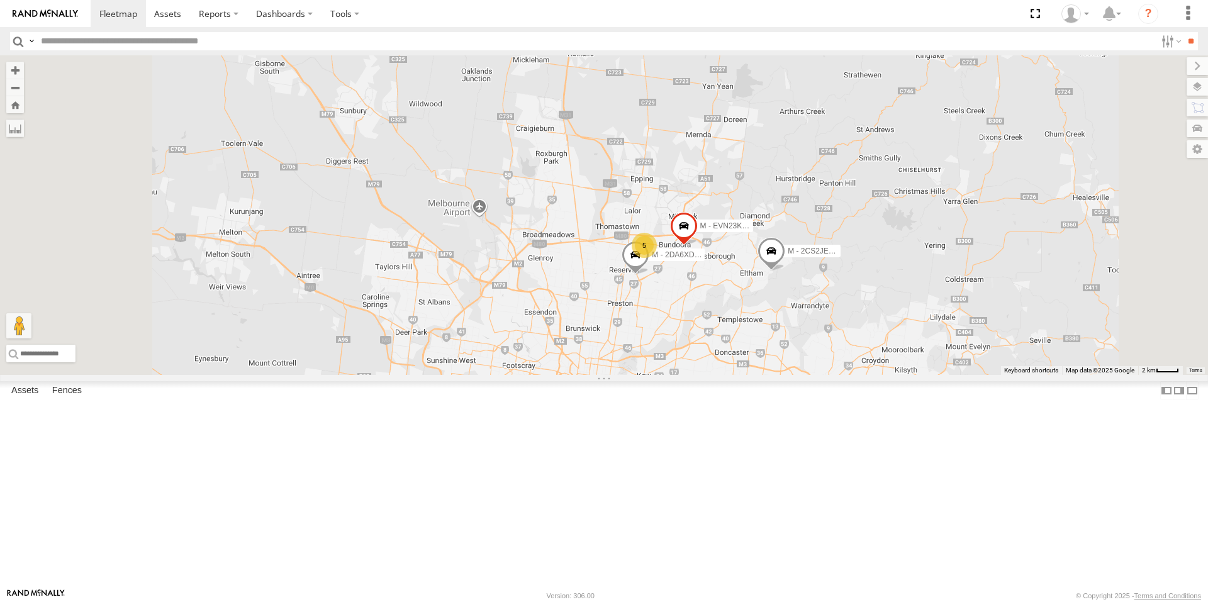
drag, startPoint x: 827, startPoint y: 334, endPoint x: 835, endPoint y: 410, distance: 76.5
click at [839, 375] on div "M - 2DA6XD - John Zacharias M - EVN23K - Rowan Austen M - 2CS2JE - Sheryar Haid…" at bounding box center [604, 215] width 1208 height 320
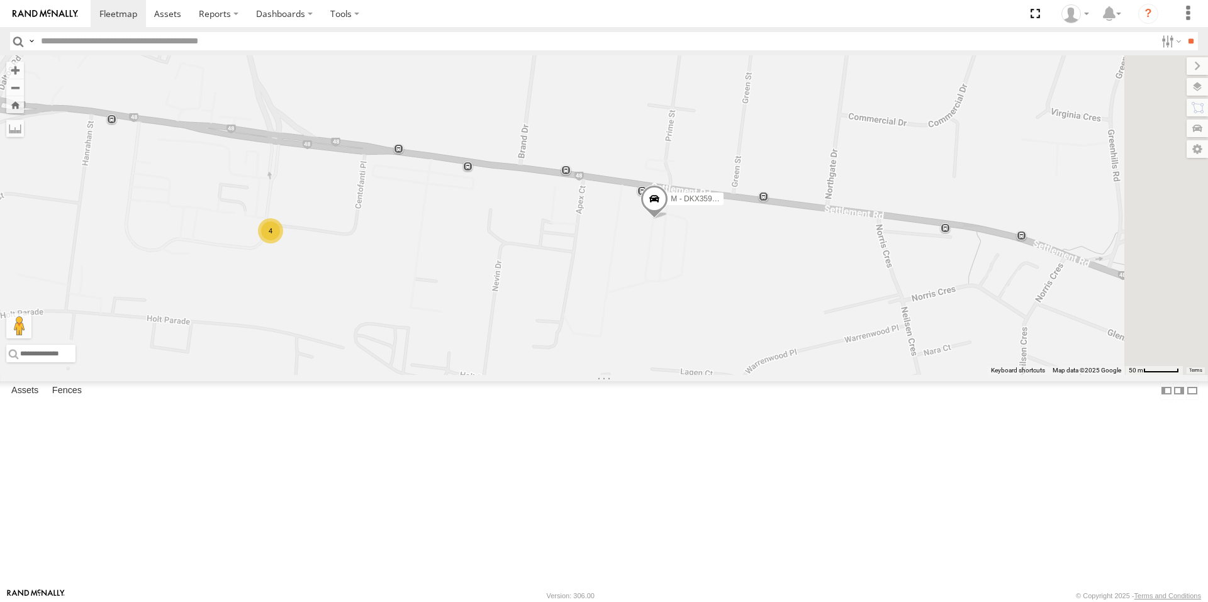
click at [668, 220] on span at bounding box center [655, 203] width 28 height 34
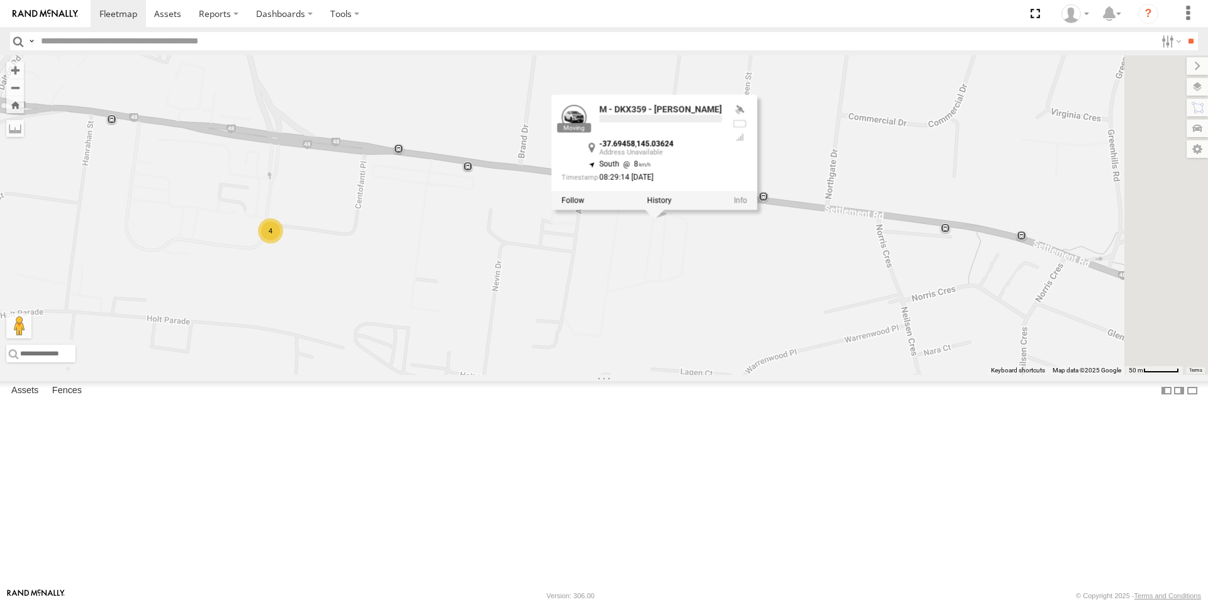
click at [758, 210] on div "M - DKX359 - Jonathan Tauga -37.69458 , 145.03624 South 8 08:29:14 25/08/2025" at bounding box center [655, 152] width 206 height 115
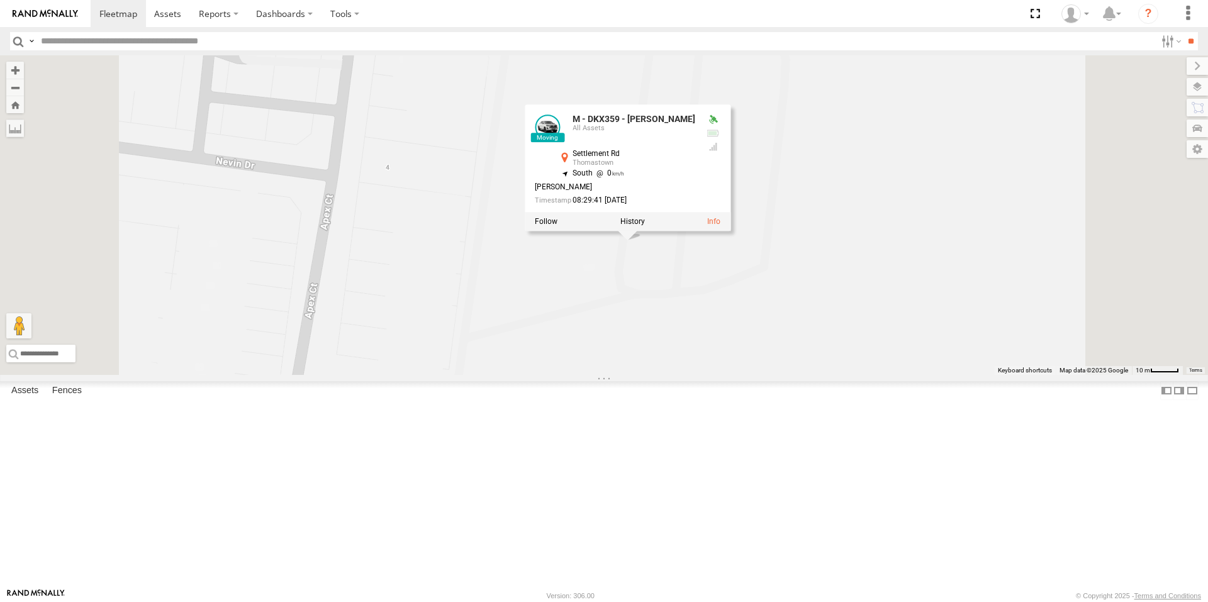
click at [813, 375] on div "M - 2DA6XD - John Zacharias M - EVN23K - Rowan Austen M - 2CS2JE - Sheryar Haid…" at bounding box center [604, 215] width 1208 height 320
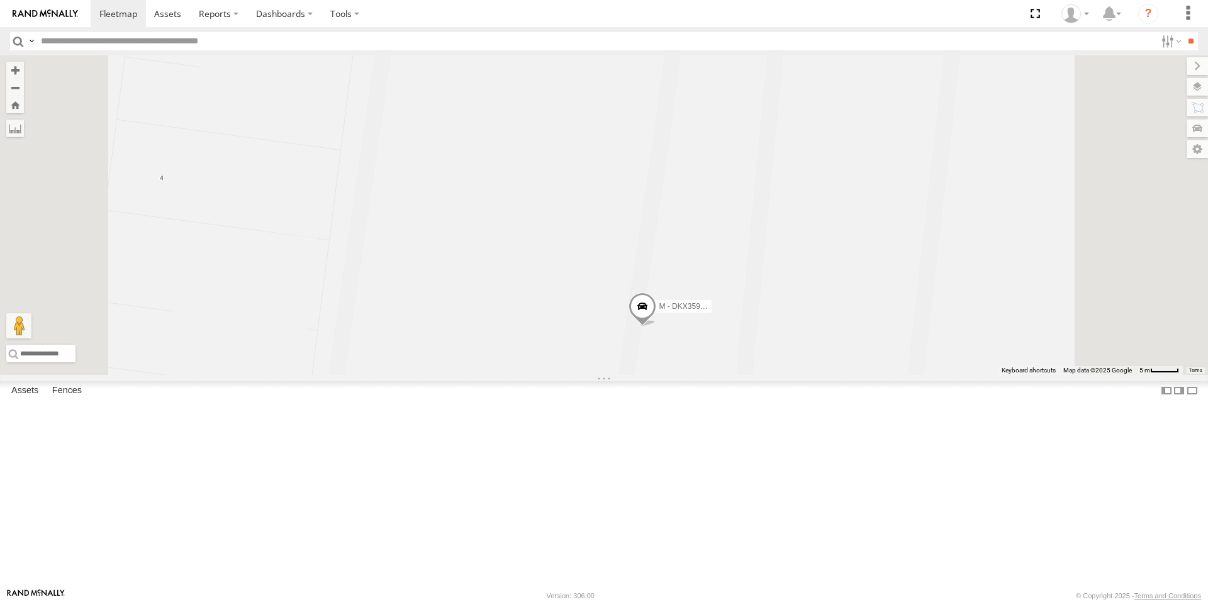
click at [656, 327] on span at bounding box center [643, 310] width 28 height 34
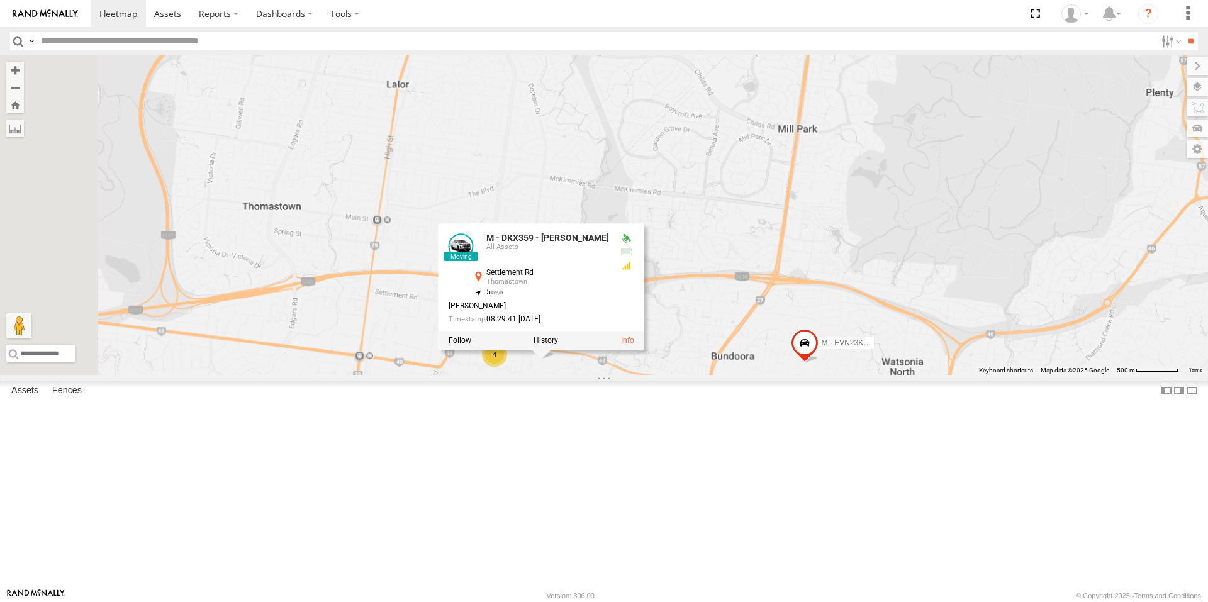
drag, startPoint x: 641, startPoint y: 501, endPoint x: 738, endPoint y: 414, distance: 131.0
click at [737, 375] on div "M - 2DA6XD - John Zacharias M - EVN23K - Rowan Austen M - 2CS2JE - Sheryar Haid…" at bounding box center [604, 215] width 1208 height 320
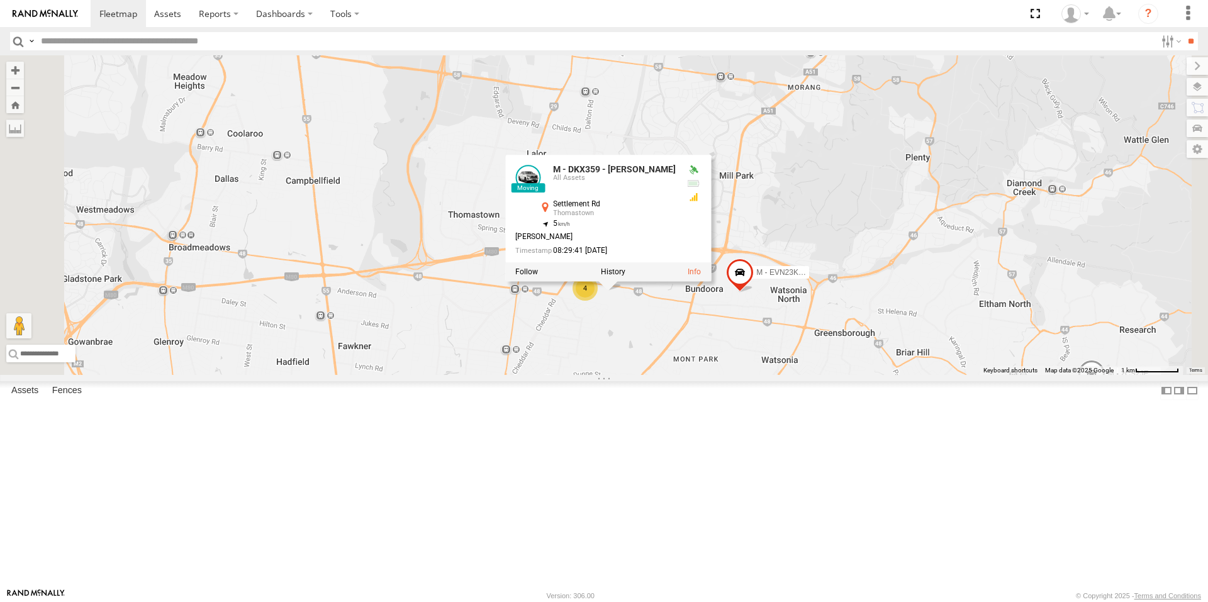
drag, startPoint x: 657, startPoint y: 433, endPoint x: 691, endPoint y: 395, distance: 51.2
click at [691, 375] on div "M - 2DA6XD - John Zacharias M - EVN23K - Rowan Austen M - 2CS2JE - Sheryar Haid…" at bounding box center [604, 215] width 1208 height 320
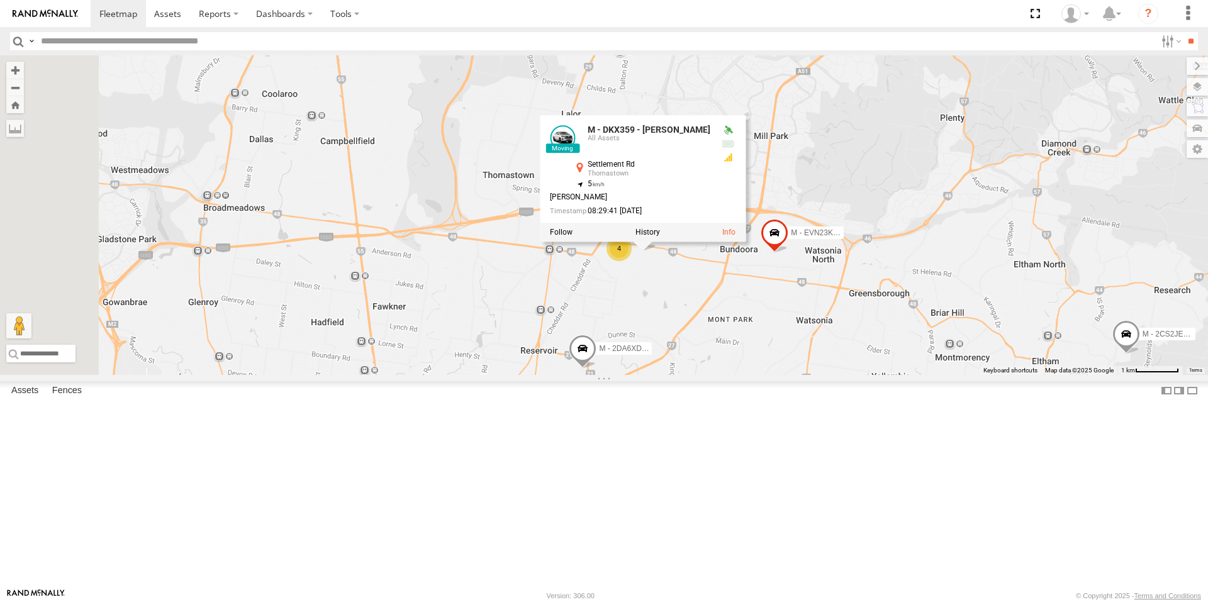
drag, startPoint x: 642, startPoint y: 434, endPoint x: 654, endPoint y: 440, distance: 13.0
click at [653, 375] on div "M - 2DA6XD - John Zacharias M - EVN23K - Rowan Austen M - 2CS2JE - Sheryar Haid…" at bounding box center [604, 215] width 1208 height 320
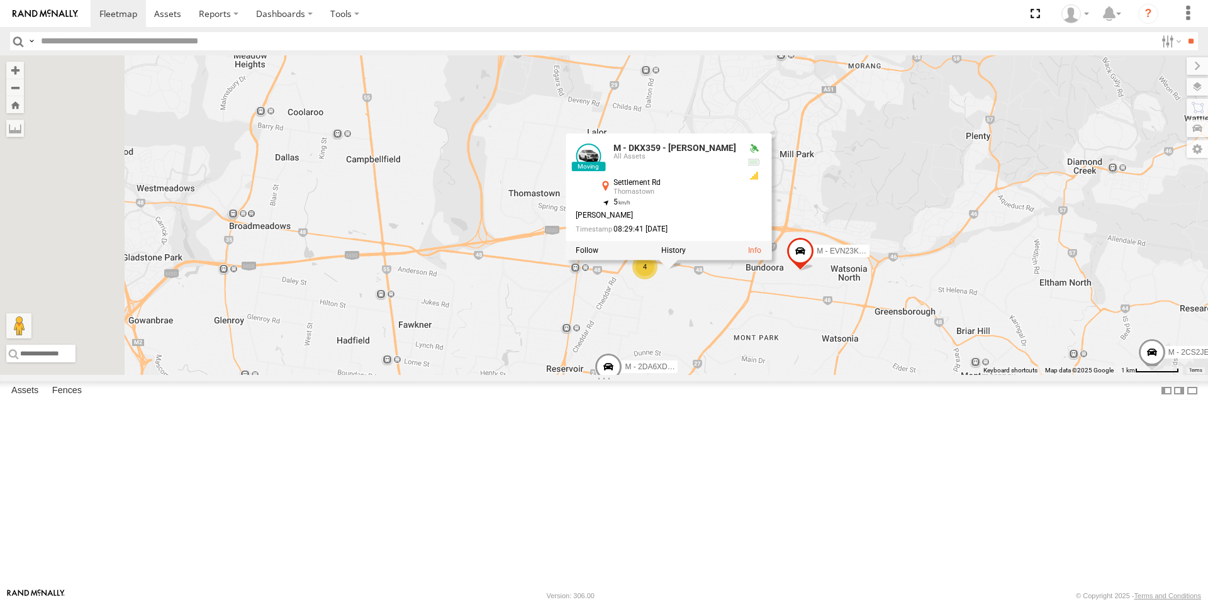
click at [654, 375] on div "M - 2DA6XD - John Zacharias M - EVN23K - Rowan Austen M - 2CS2JE - Sheryar Haid…" at bounding box center [604, 215] width 1208 height 320
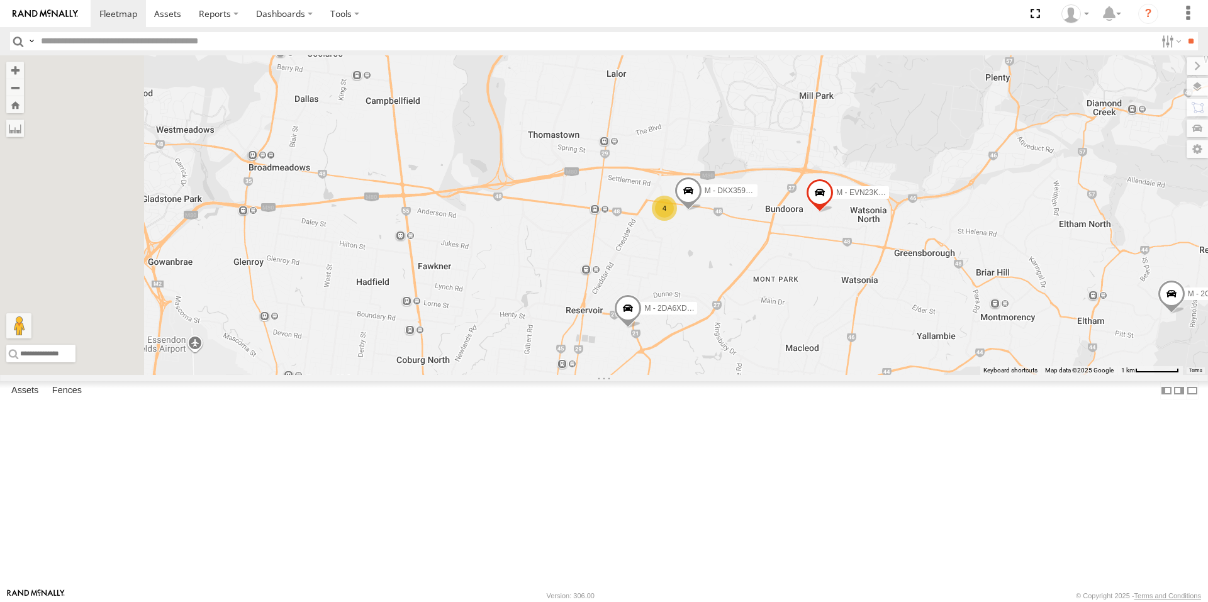
drag, startPoint x: 670, startPoint y: 335, endPoint x: 344, endPoint y: 153, distance: 373.8
click at [673, 325] on div "M - 2DA6XD - John Zacharias M - EVN23K - Rowan Austen M - 2CS2JE - Sheryar Haid…" at bounding box center [604, 215] width 1208 height 320
